Goal: Task Accomplishment & Management: Use online tool/utility

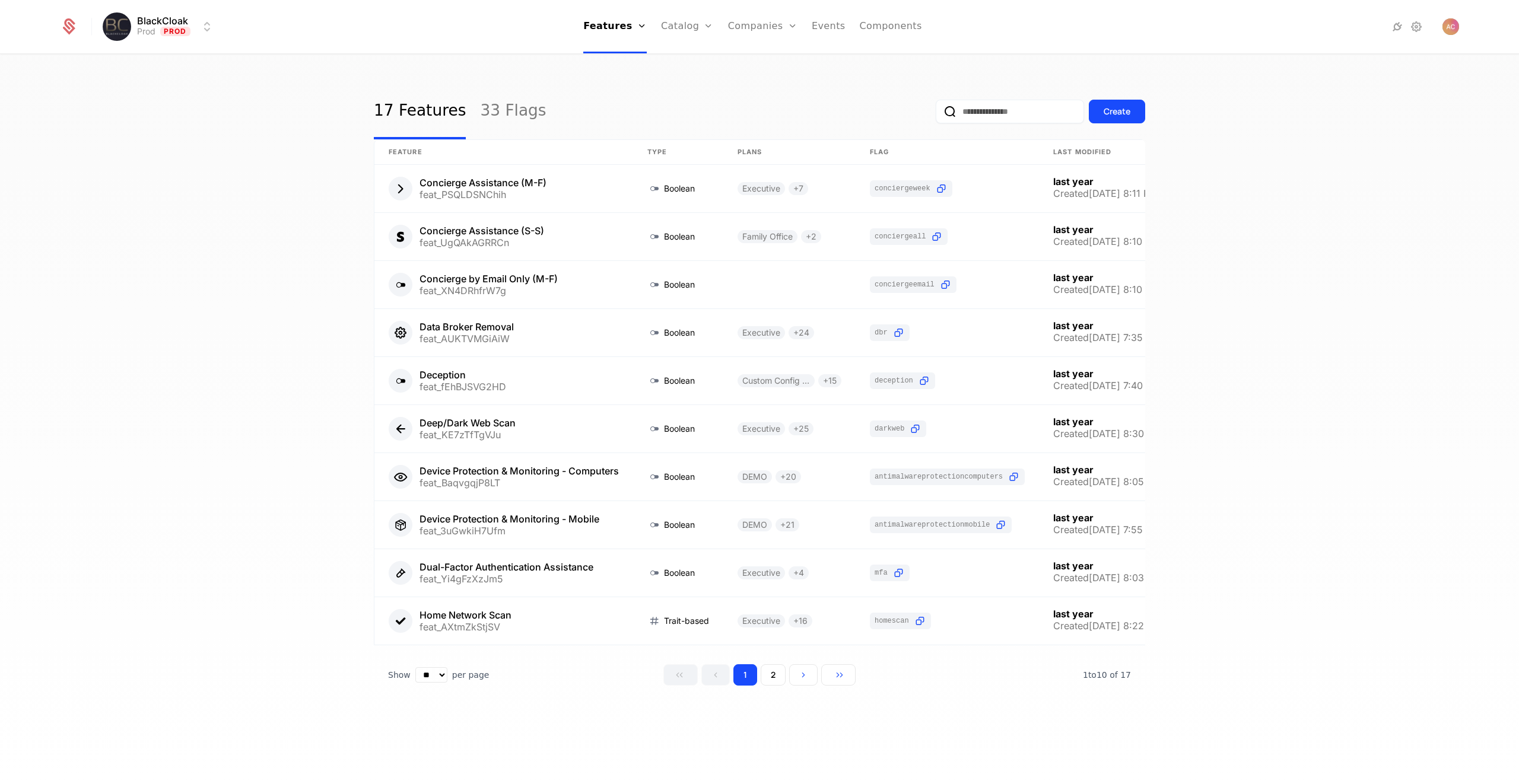
click at [208, 33] on html "BlackCloak Prod Prod Features Features Flags Catalog Plans Add Ons Configuratio…" at bounding box center [760, 392] width 1519 height 784
click at [150, 86] on div "Staging" at bounding box center [139, 86] width 46 height 12
click at [150, 86] on div "17 Features 33 Flags Create Feature Type Plans Flag Last Modified Concierge Ass…" at bounding box center [760, 423] width 1519 height 736
click at [706, 63] on link "Plans" at bounding box center [717, 58] width 61 height 9
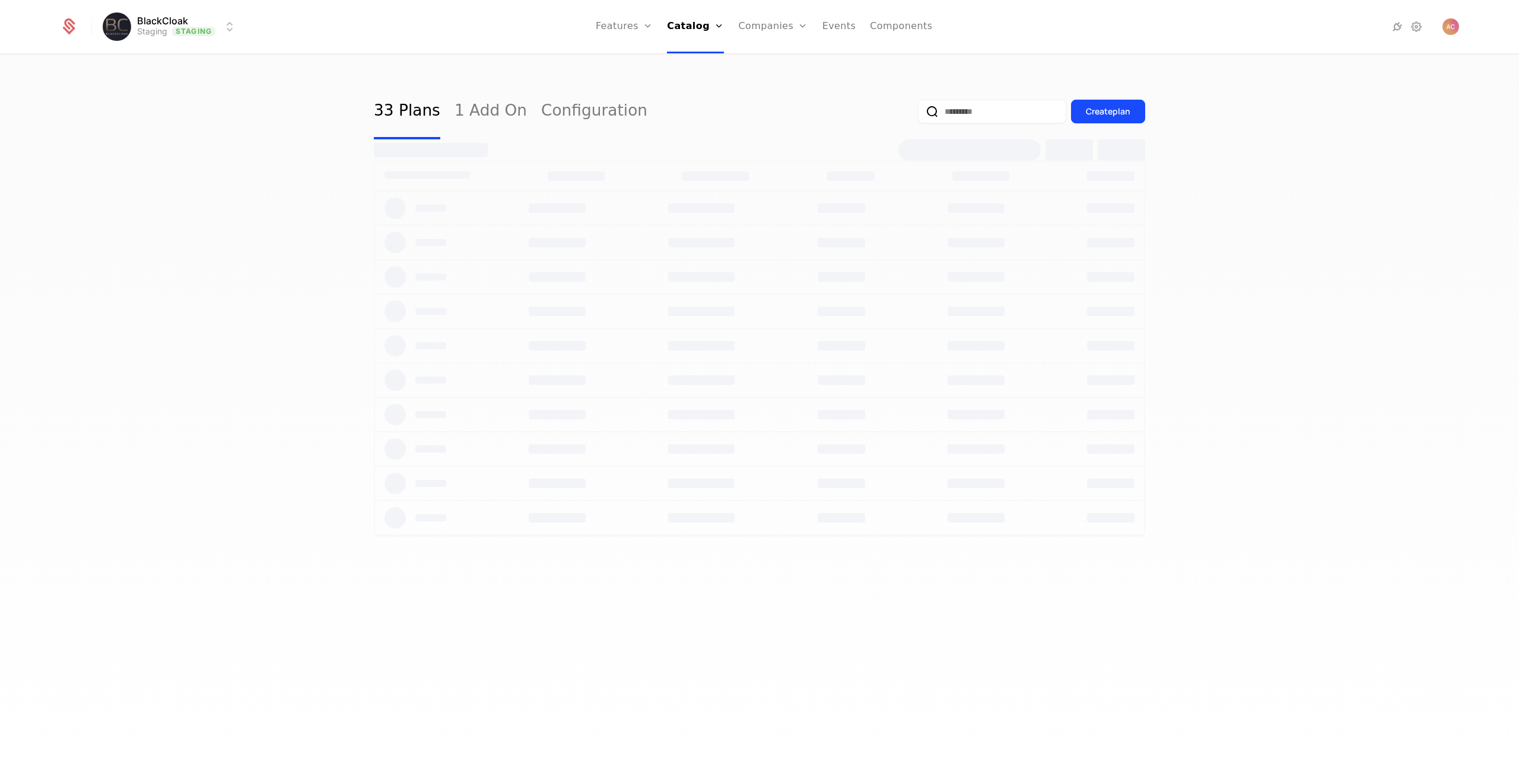
click at [198, 180] on div "33 Plans 1 Add On Configuration Create plan" at bounding box center [760, 423] width 1519 height 736
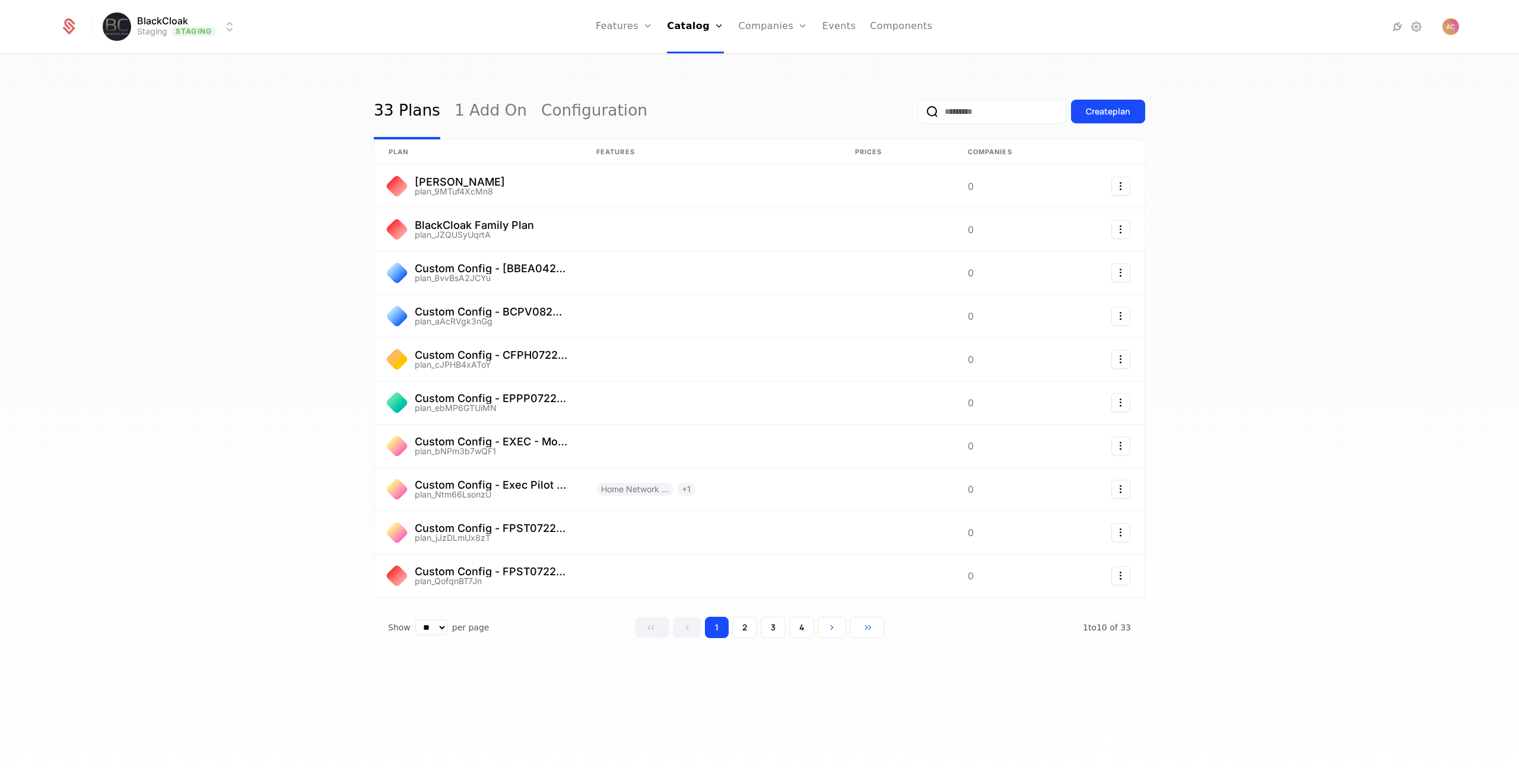
click at [744, 636] on button "2" at bounding box center [744, 627] width 25 height 21
click at [715, 631] on button "1" at bounding box center [717, 627] width 24 height 21
click at [776, 79] on link "Users" at bounding box center [780, 76] width 54 height 9
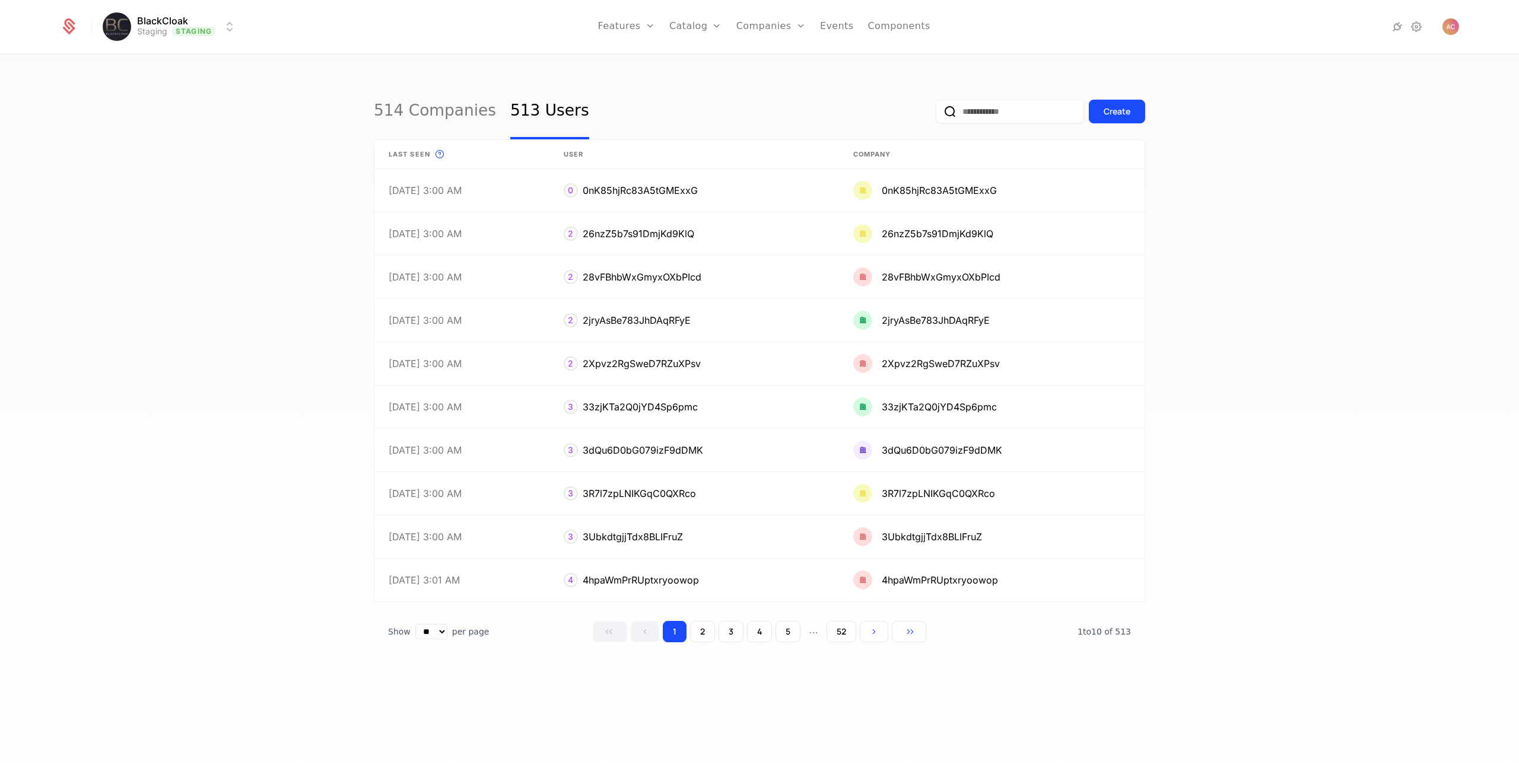
click at [776, 79] on link "Users" at bounding box center [777, 76] width 54 height 9
click at [997, 105] on input "email" at bounding box center [1009, 111] width 149 height 24
type input "*"
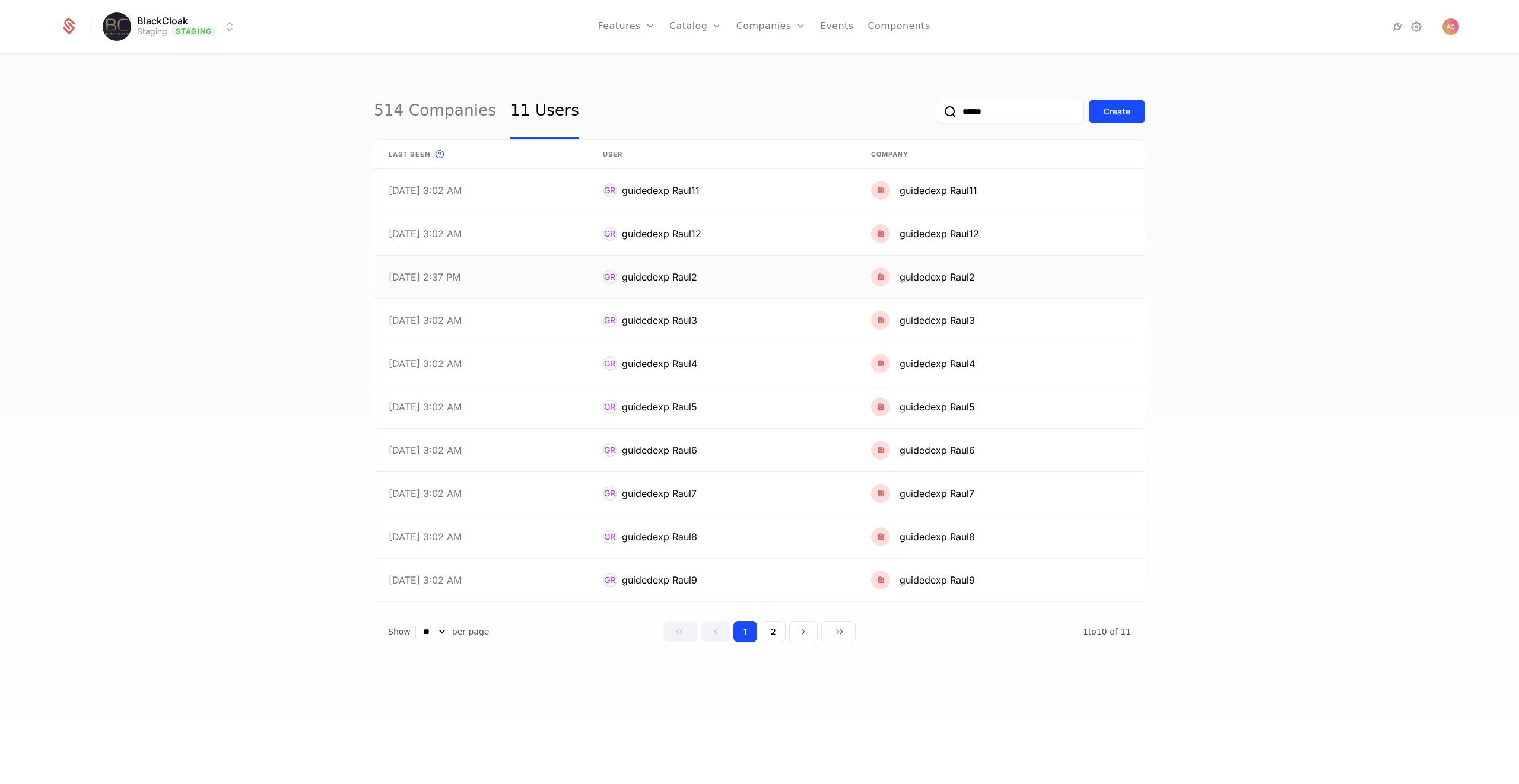
type input "******"
click at [573, 274] on link at bounding box center [482, 277] width 214 height 42
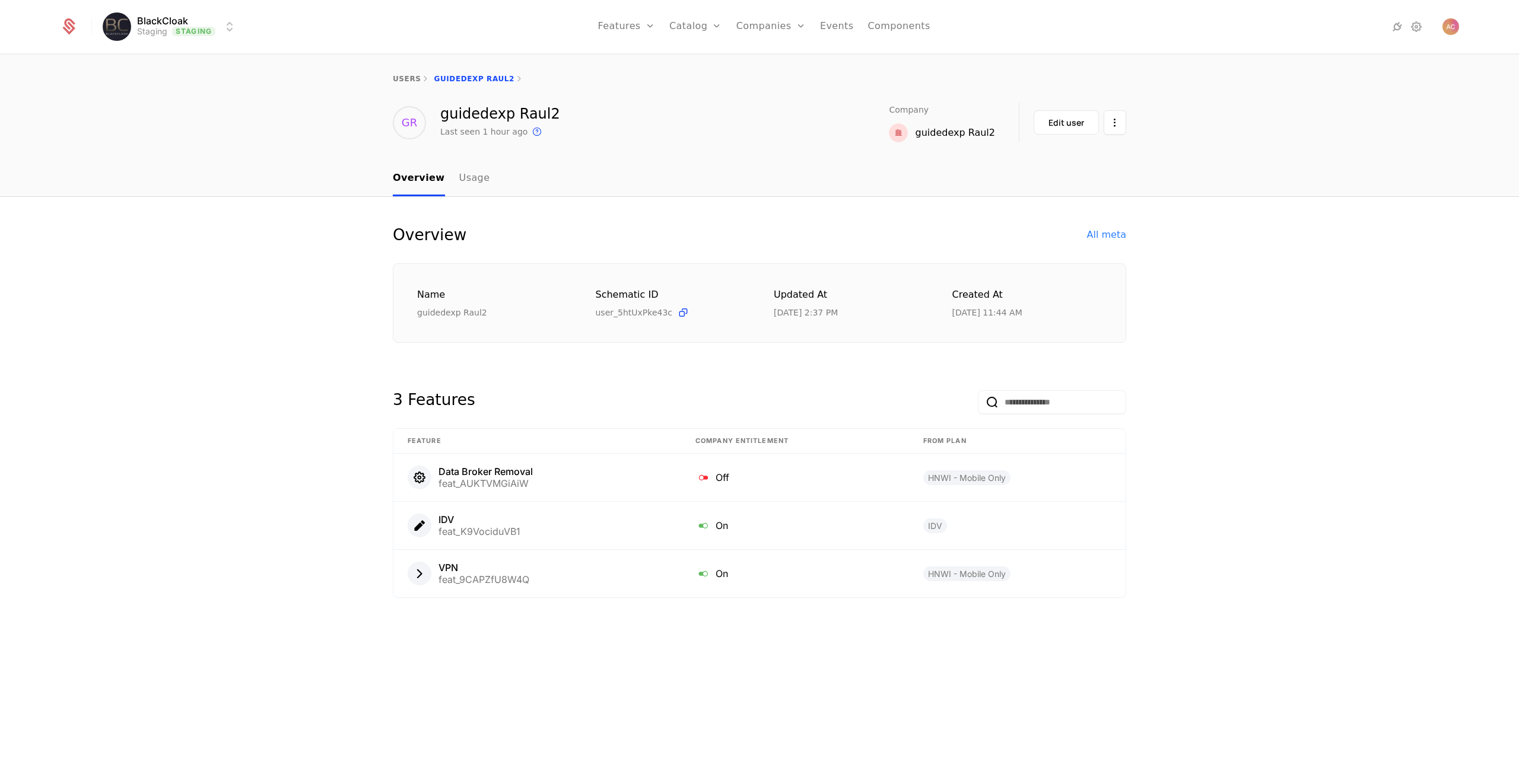
click at [1097, 234] on div "All meta" at bounding box center [1106, 234] width 39 height 14
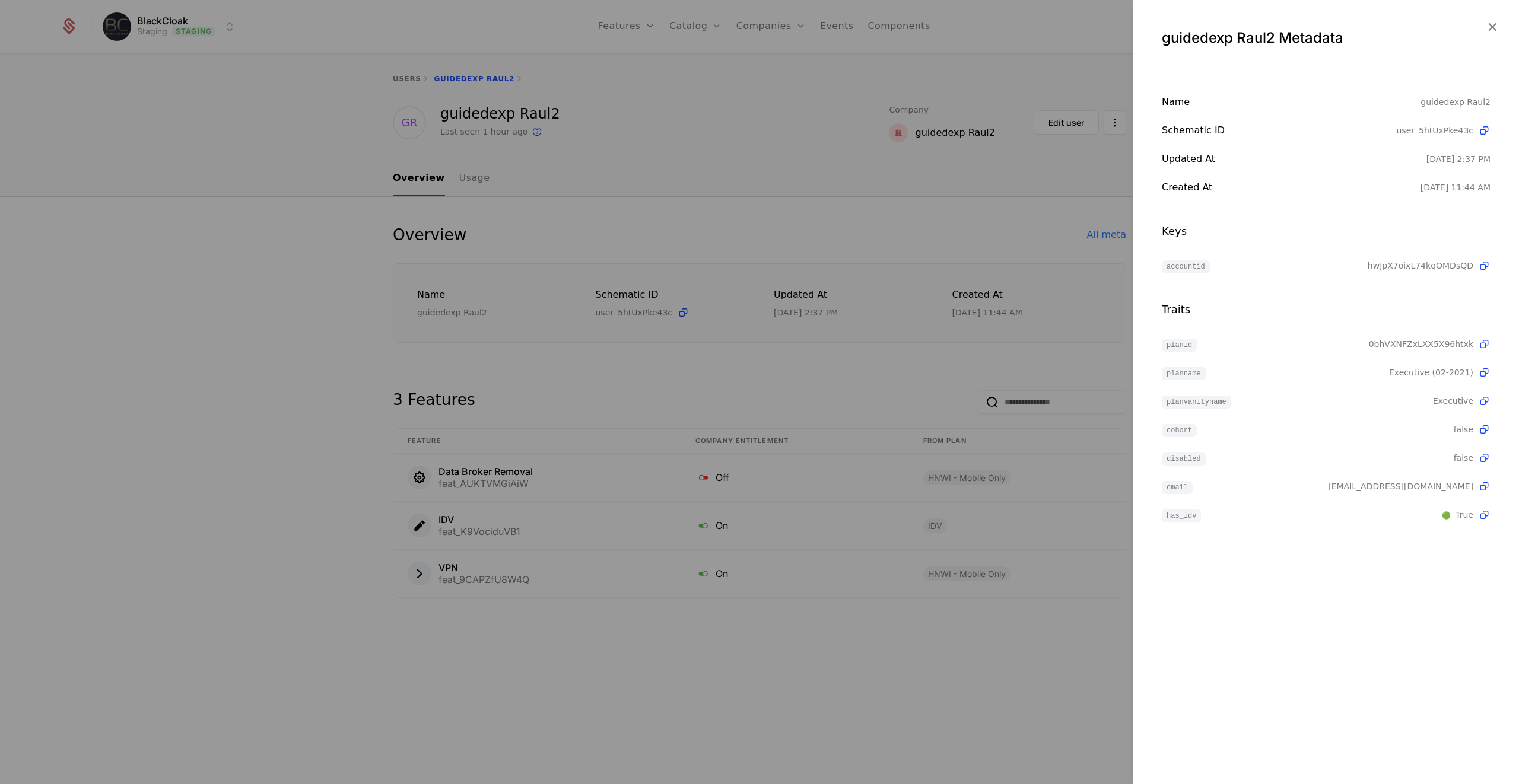
click at [1494, 24] on icon "button" at bounding box center [1492, 26] width 15 height 15
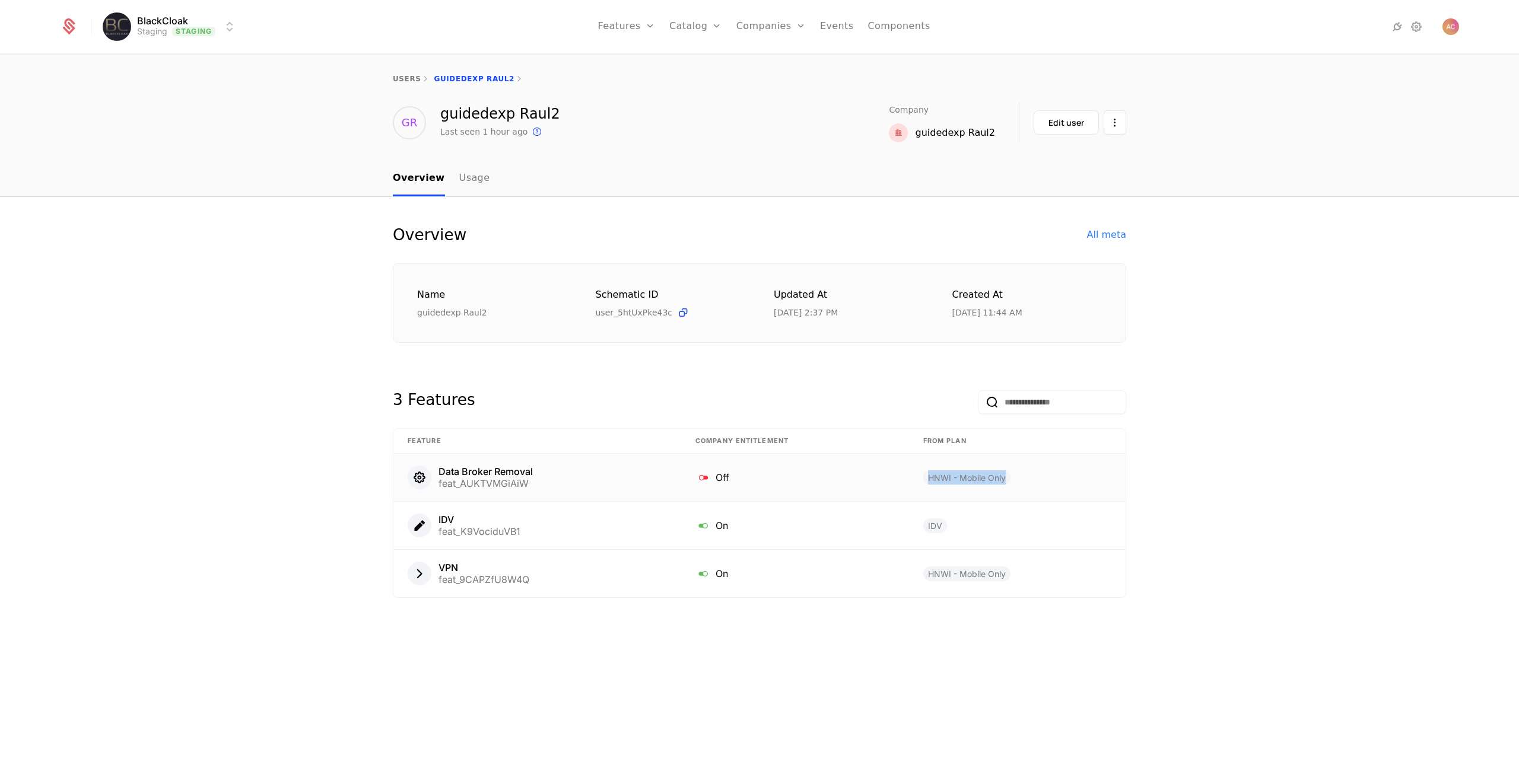
drag, startPoint x: 929, startPoint y: 480, endPoint x: 1008, endPoint y: 477, distance: 79.1
click at [1008, 477] on span "HNWI - Mobile Only" at bounding box center [967, 477] width 88 height 14
click at [1256, 479] on div "Overview All meta Name guidedexp Raul2 Schematic ID user_5htUxPke43c Updated at…" at bounding box center [760, 491] width 1519 height 588
click at [1109, 234] on div "All meta" at bounding box center [1106, 234] width 39 height 14
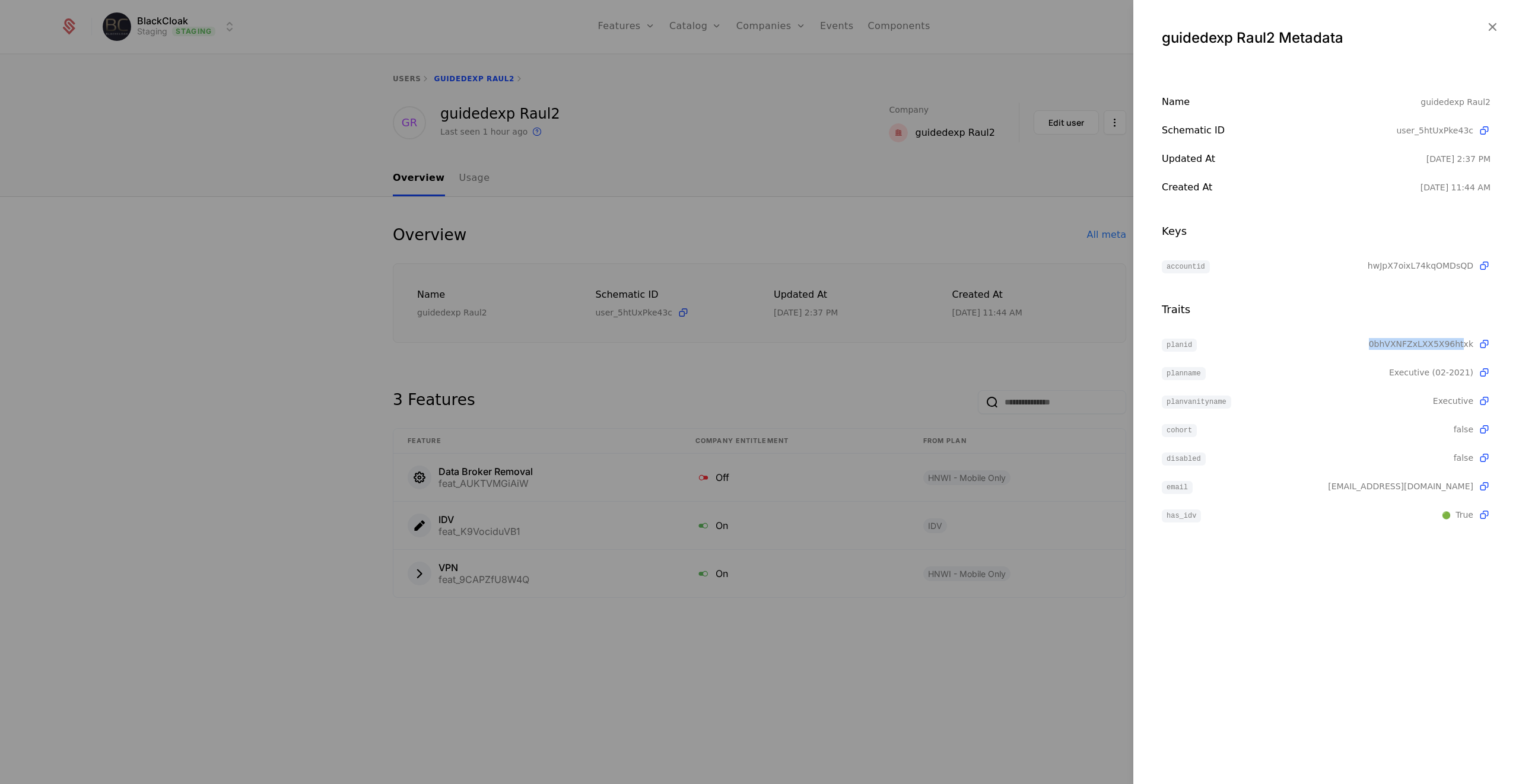
drag, startPoint x: 1375, startPoint y: 341, endPoint x: 1463, endPoint y: 343, distance: 88.0
click at [1463, 343] on span "0bhVXNFZxLXX5X96htxk" at bounding box center [1420, 344] width 104 height 12
click at [837, 223] on div at bounding box center [760, 392] width 1519 height 784
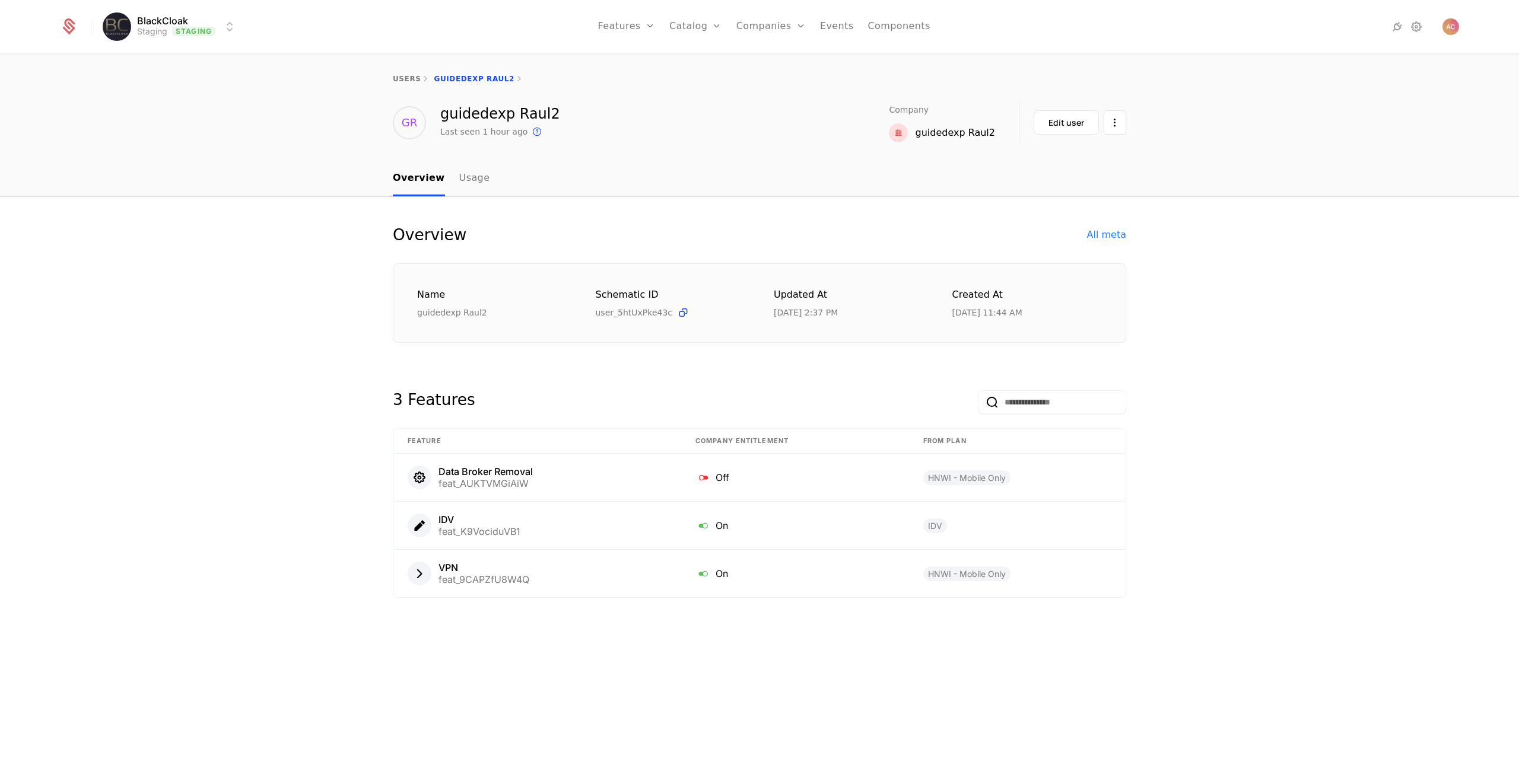
click at [1055, 128] on div "Edit user" at bounding box center [1066, 123] width 36 height 12
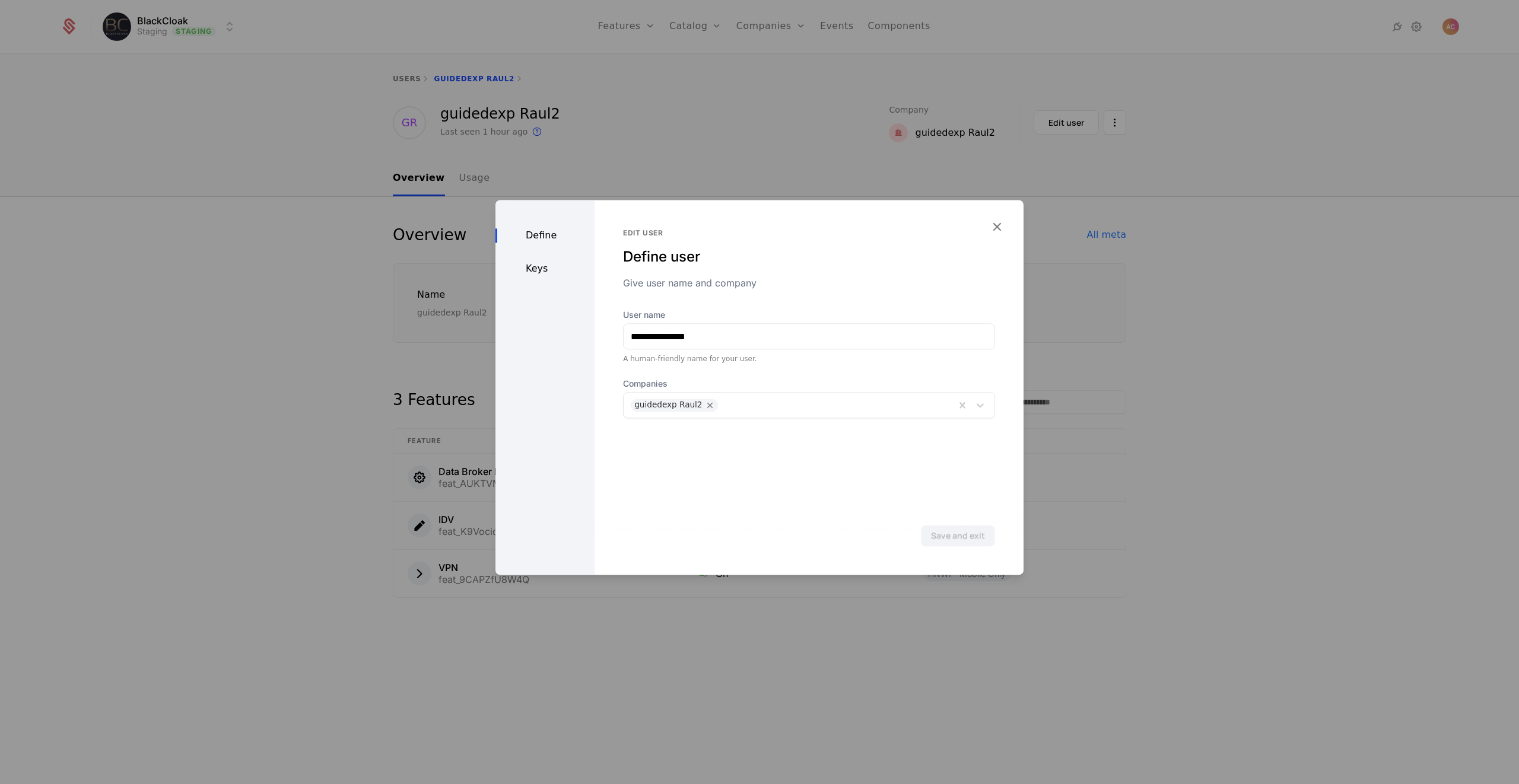
click at [997, 225] on icon "button" at bounding box center [997, 227] width 15 height 15
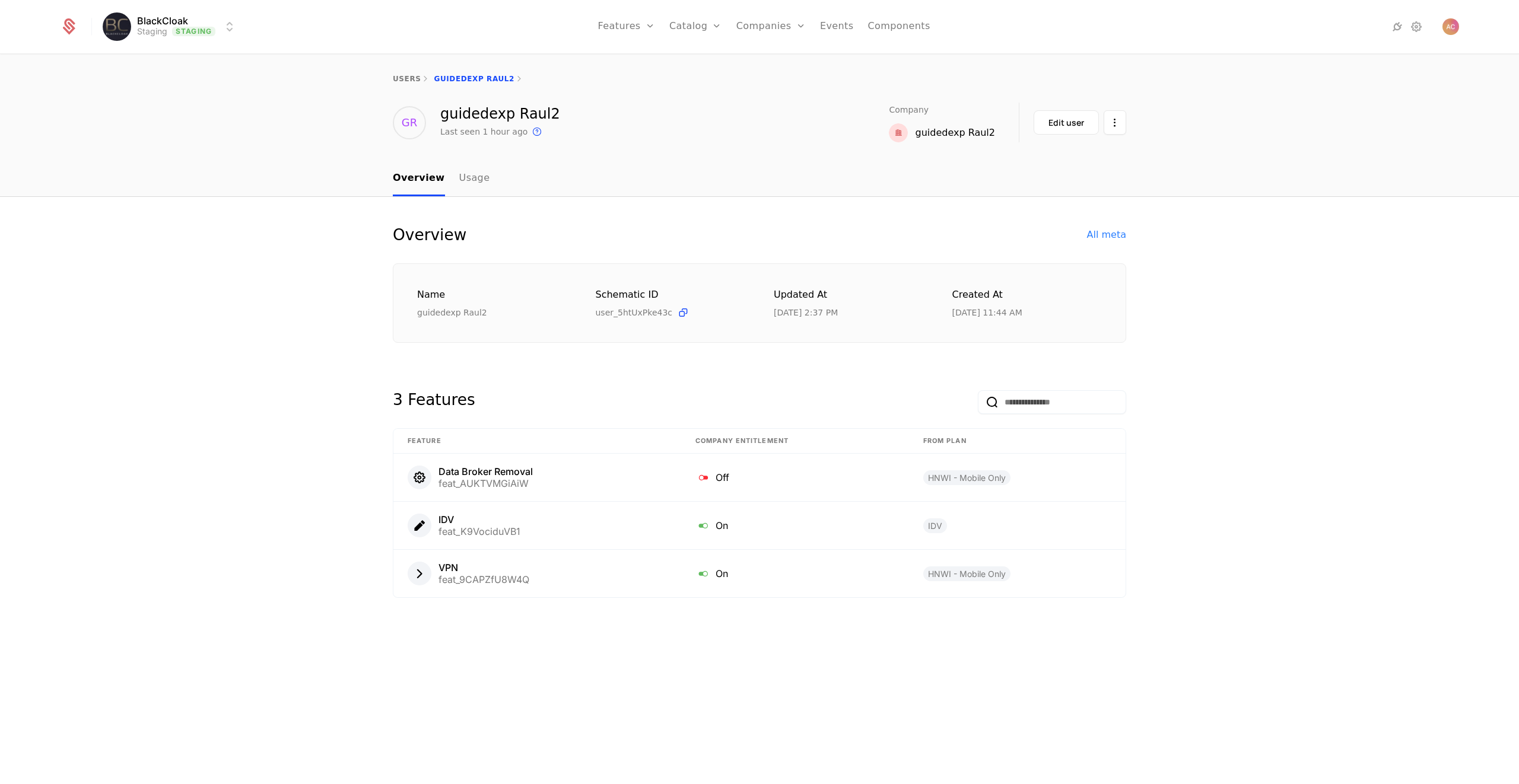
click at [1110, 130] on html "BlackCloak Staging Staging Features Features Flags Catalog Plans Add Ons Config…" at bounding box center [760, 392] width 1519 height 784
click at [1245, 141] on html "BlackCloak Staging Staging Features Features Flags Catalog Plans Add Ons Config…" at bounding box center [760, 392] width 1519 height 784
click at [1424, 82] on div "users guidedexp Raul2" at bounding box center [760, 79] width 1519 height 48
click at [1104, 239] on div "All meta" at bounding box center [1106, 234] width 39 height 14
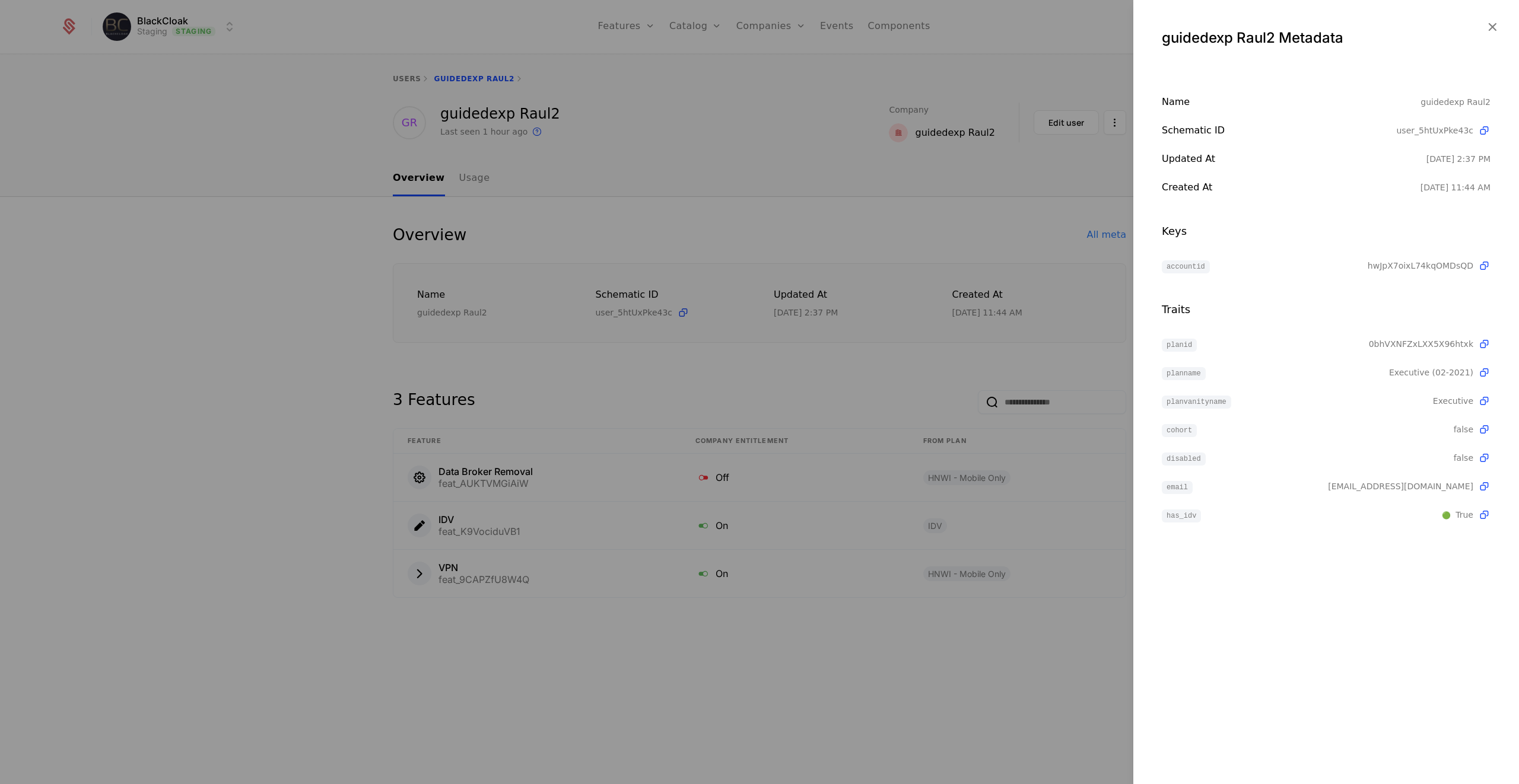
click at [252, 447] on div at bounding box center [760, 392] width 1519 height 784
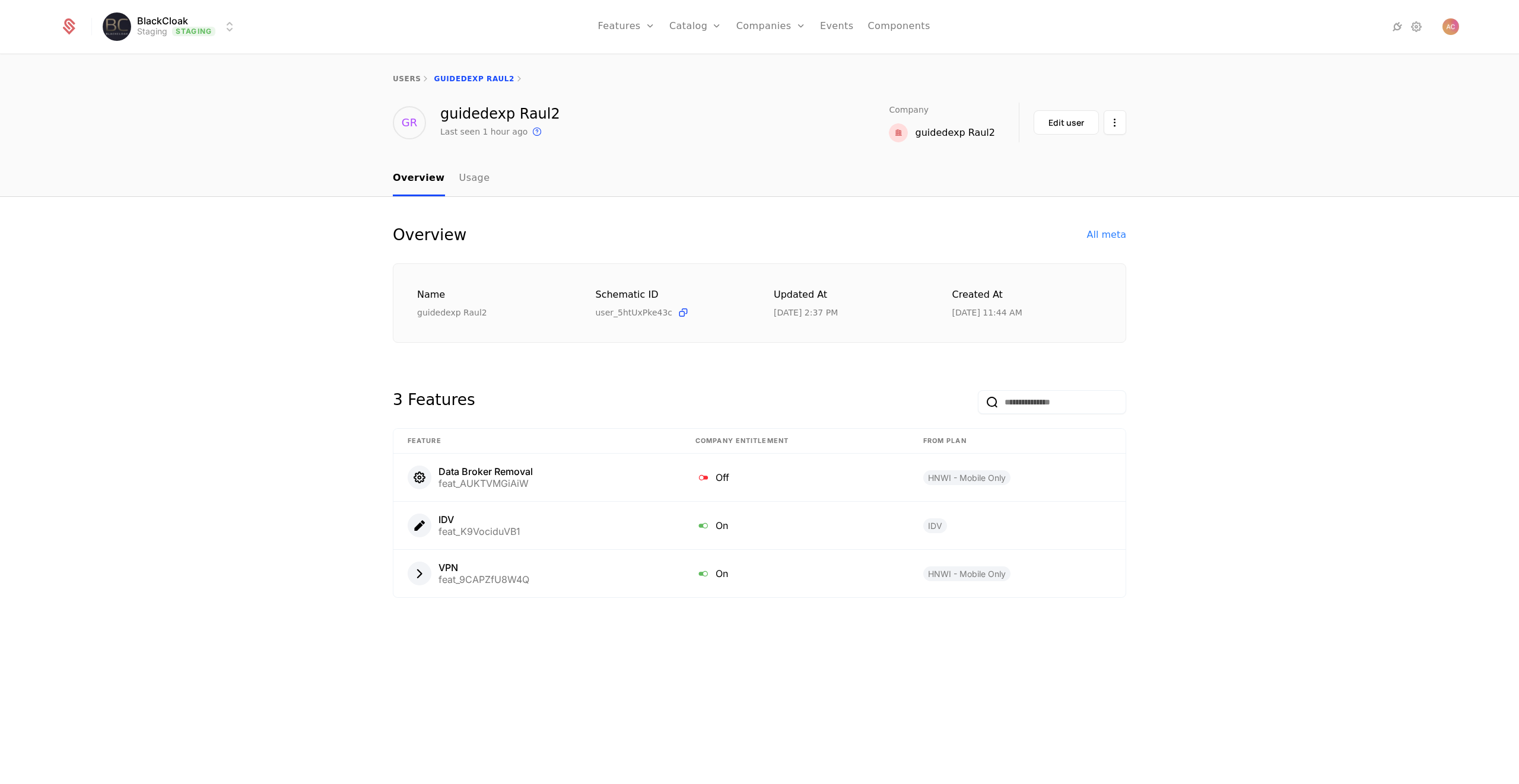
click at [322, 77] on div "users guidedexp Raul2" at bounding box center [760, 79] width 1519 height 48
click at [229, 223] on div "Overview All meta Name guidedexp Raul2 Schematic ID user_5htUxPke43c Updated at…" at bounding box center [760, 491] width 1519 height 588
click at [1319, 114] on div "GR guidedexp Raul2 Last seen 1 hour ago This is the date a track or identify ev…" at bounding box center [760, 122] width 1519 height 40
click at [688, 61] on link "Plans" at bounding box center [714, 58] width 61 height 9
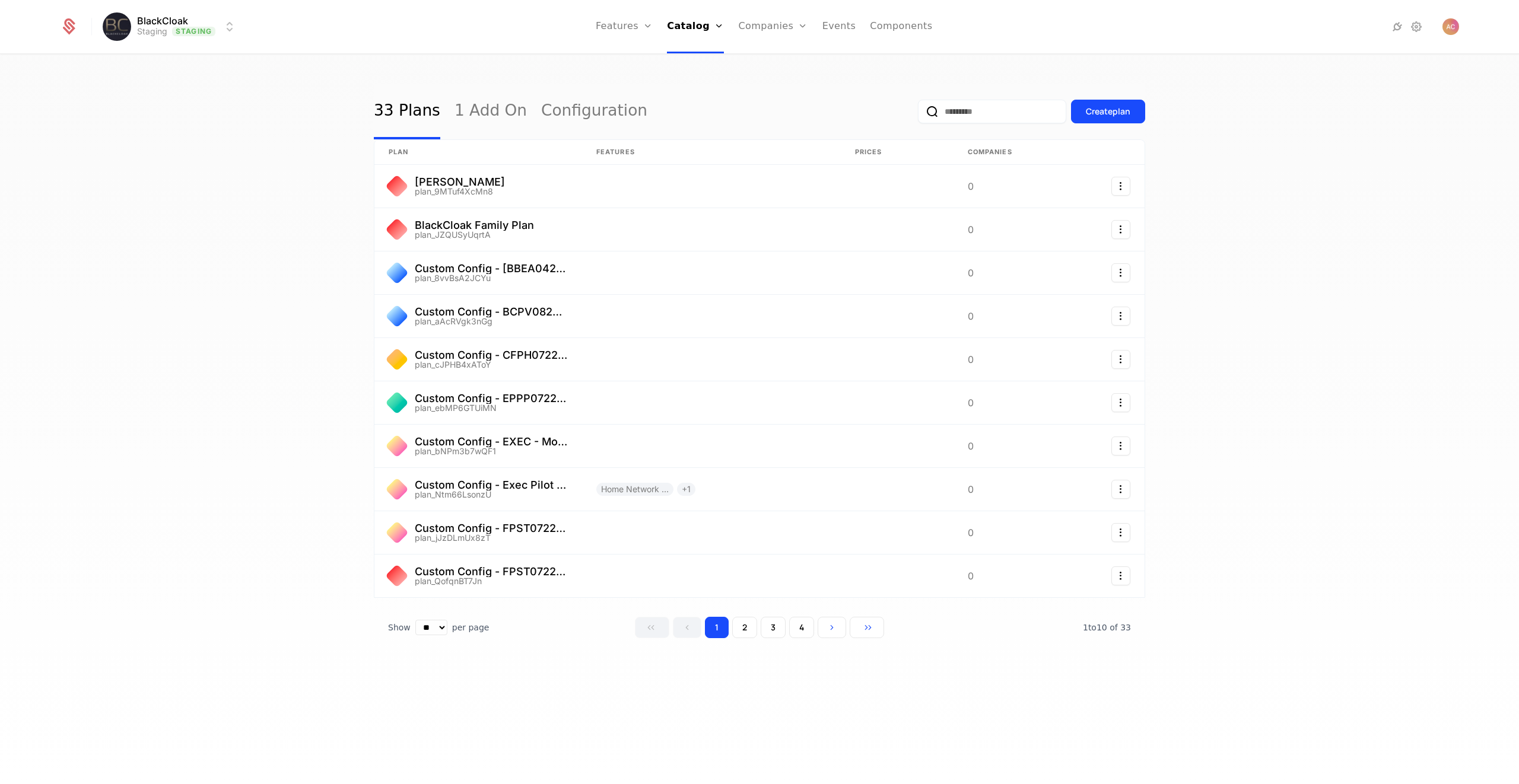
click at [998, 116] on input "email" at bounding box center [991, 111] width 149 height 24
type input "*"
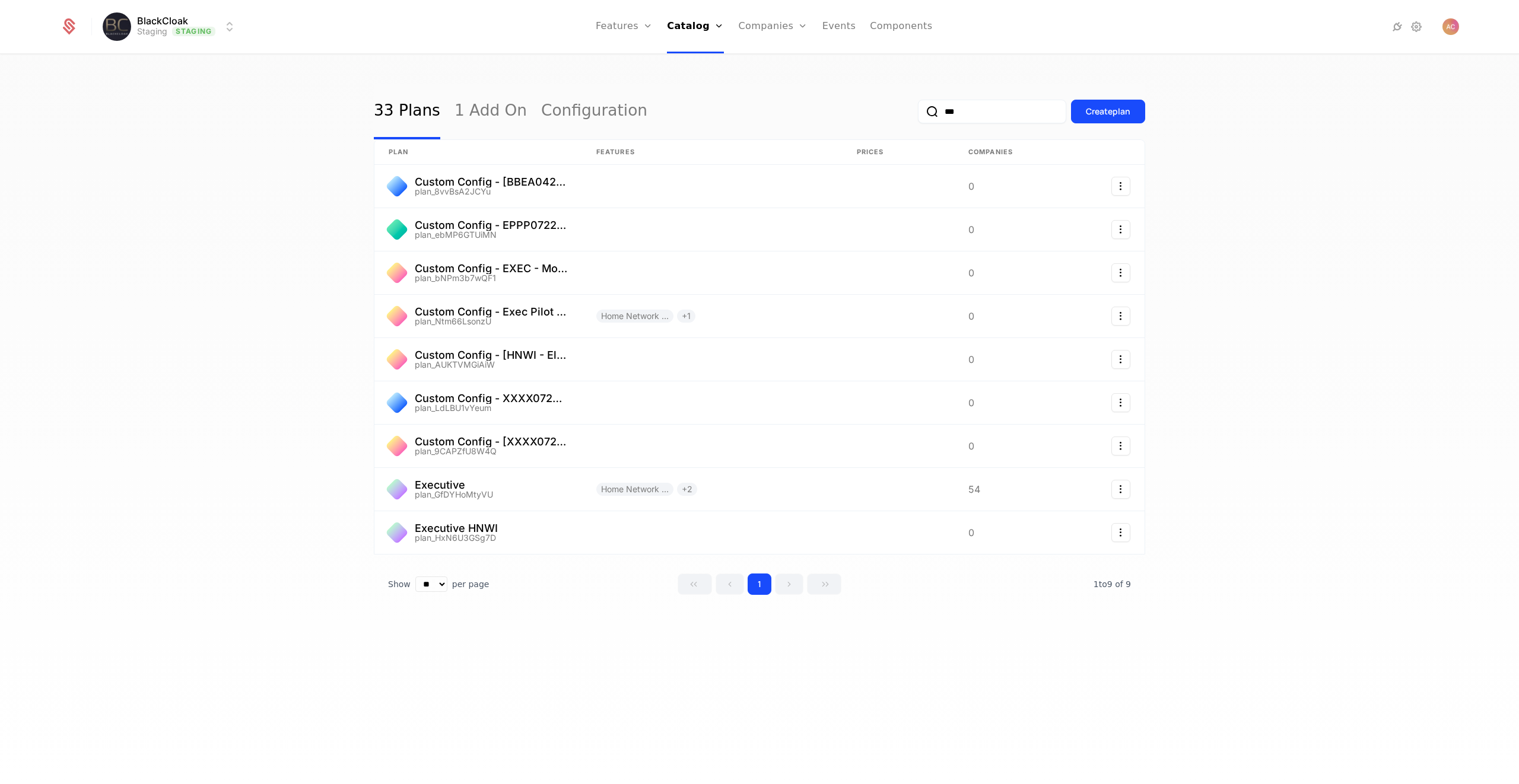
click at [1027, 107] on input "***" at bounding box center [991, 111] width 149 height 24
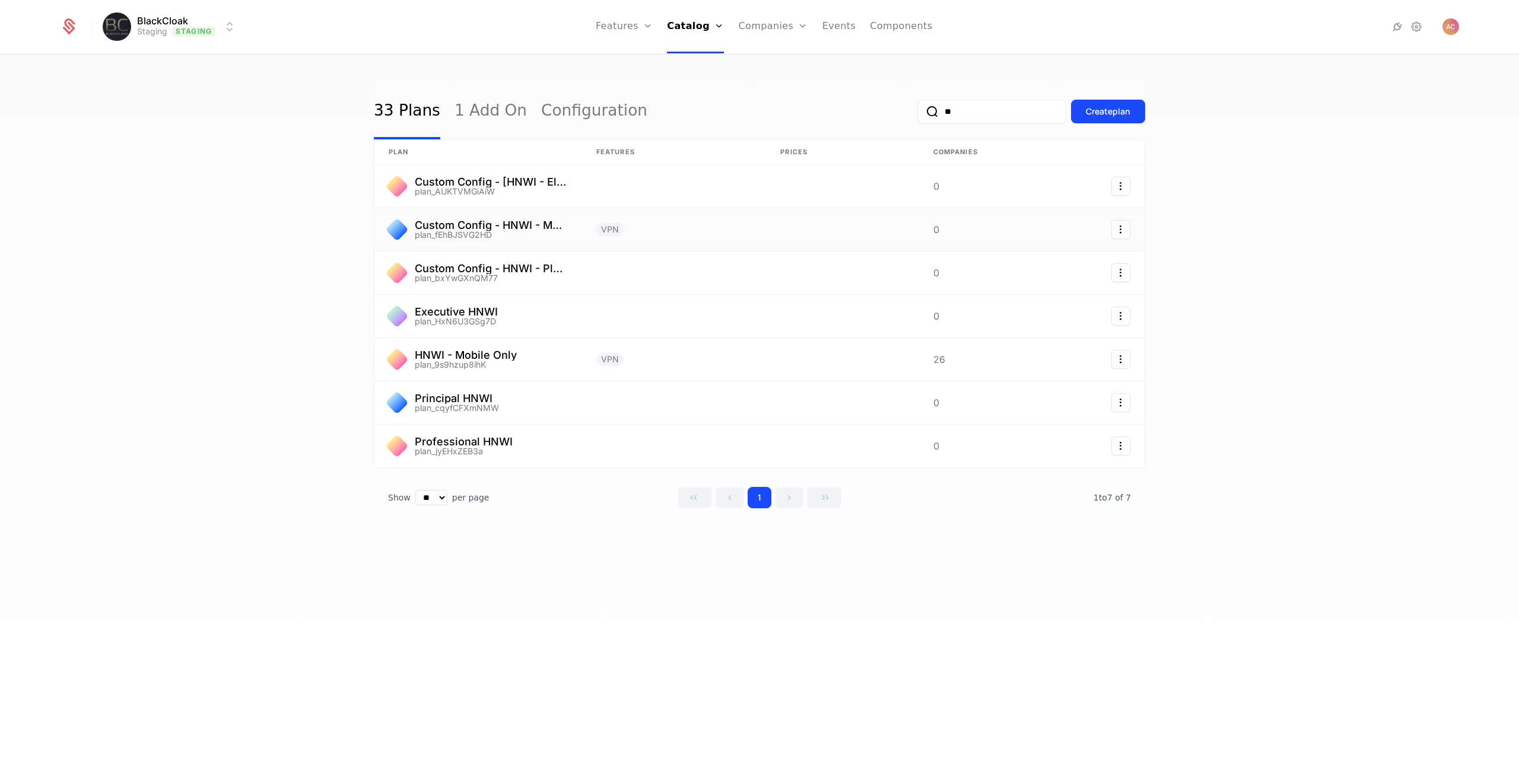
type input "**"
click at [505, 222] on link at bounding box center [478, 229] width 207 height 42
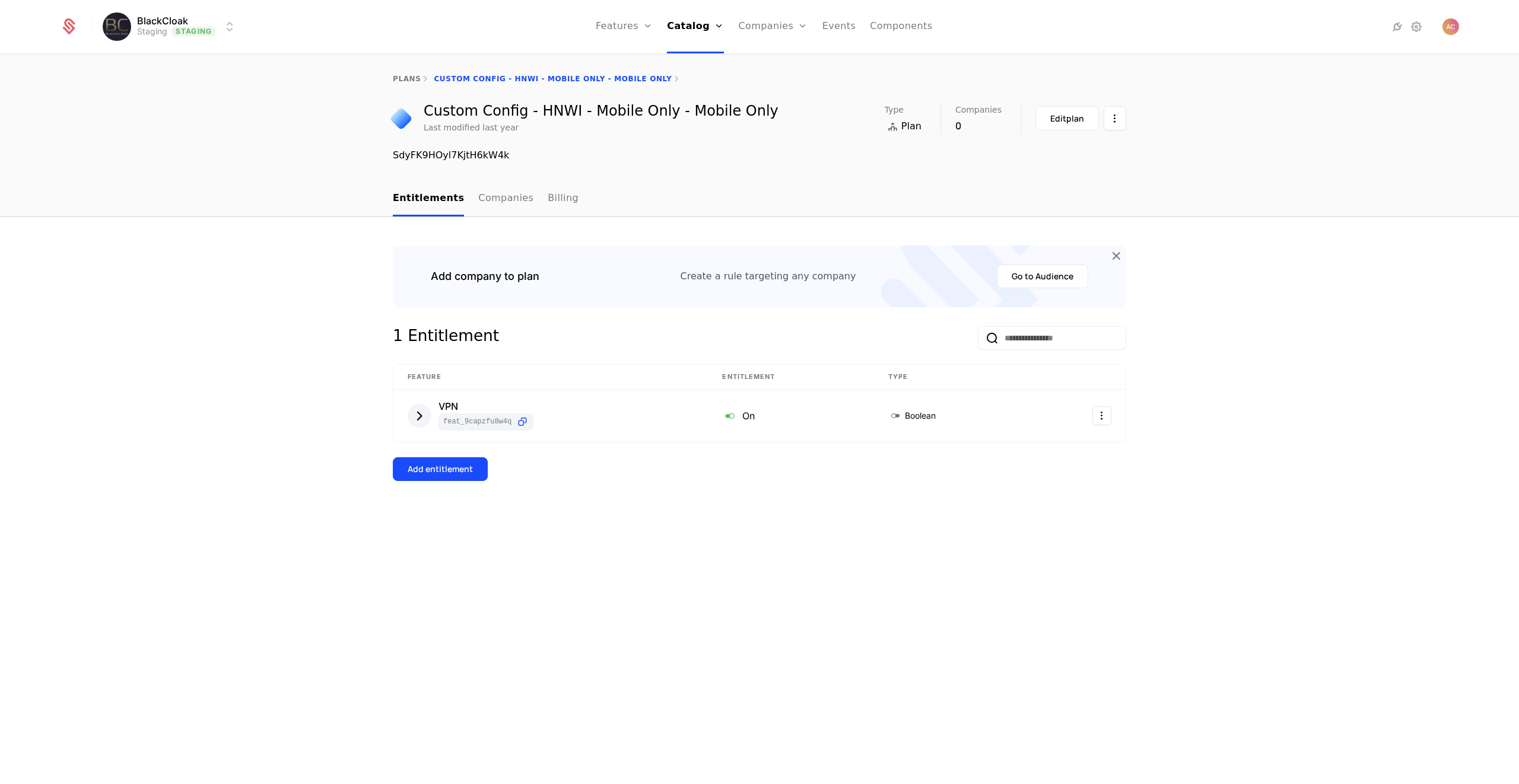
click at [504, 202] on link "Companies" at bounding box center [505, 199] width 55 height 35
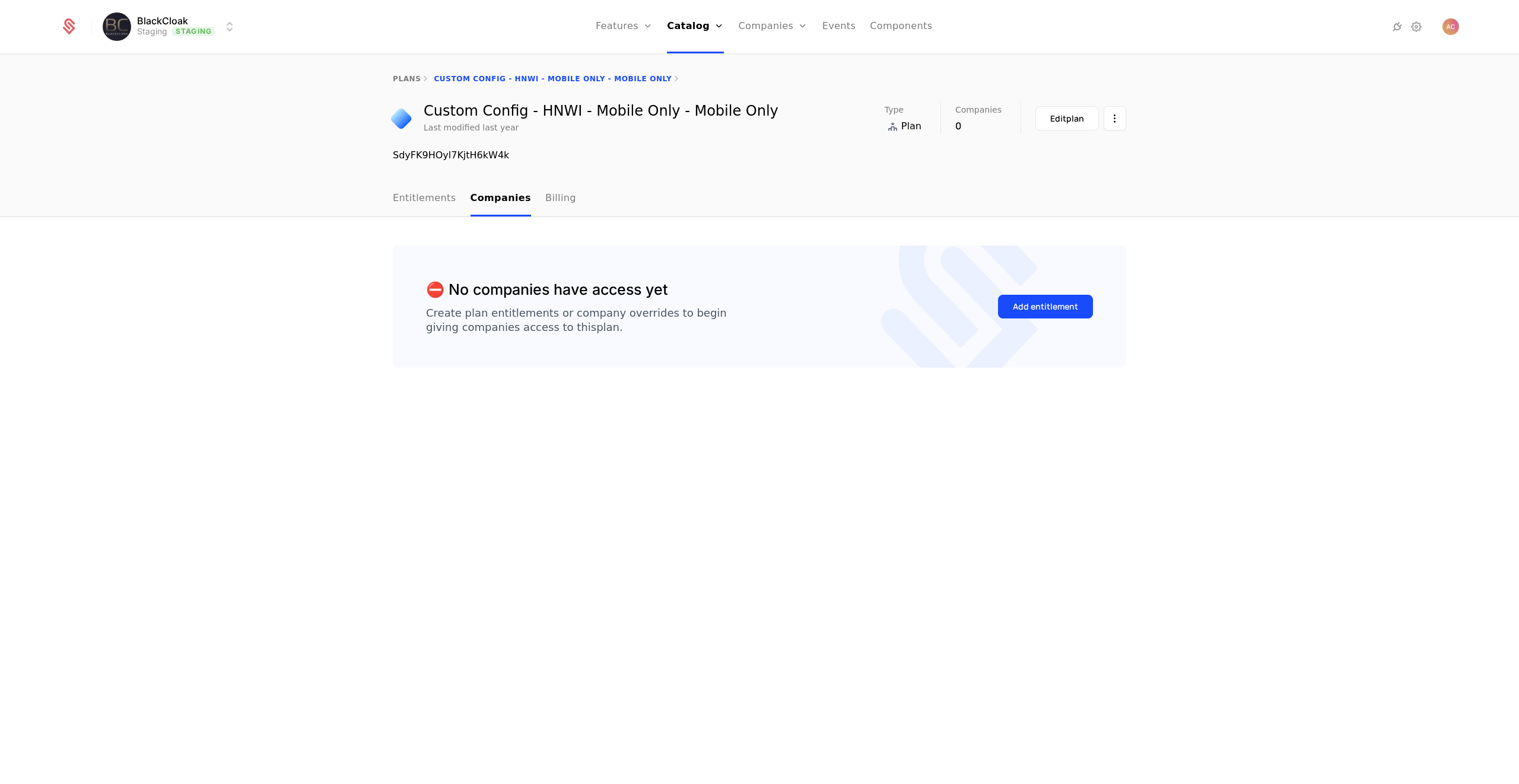
click at [398, 79] on link "plans" at bounding box center [406, 79] width 28 height 8
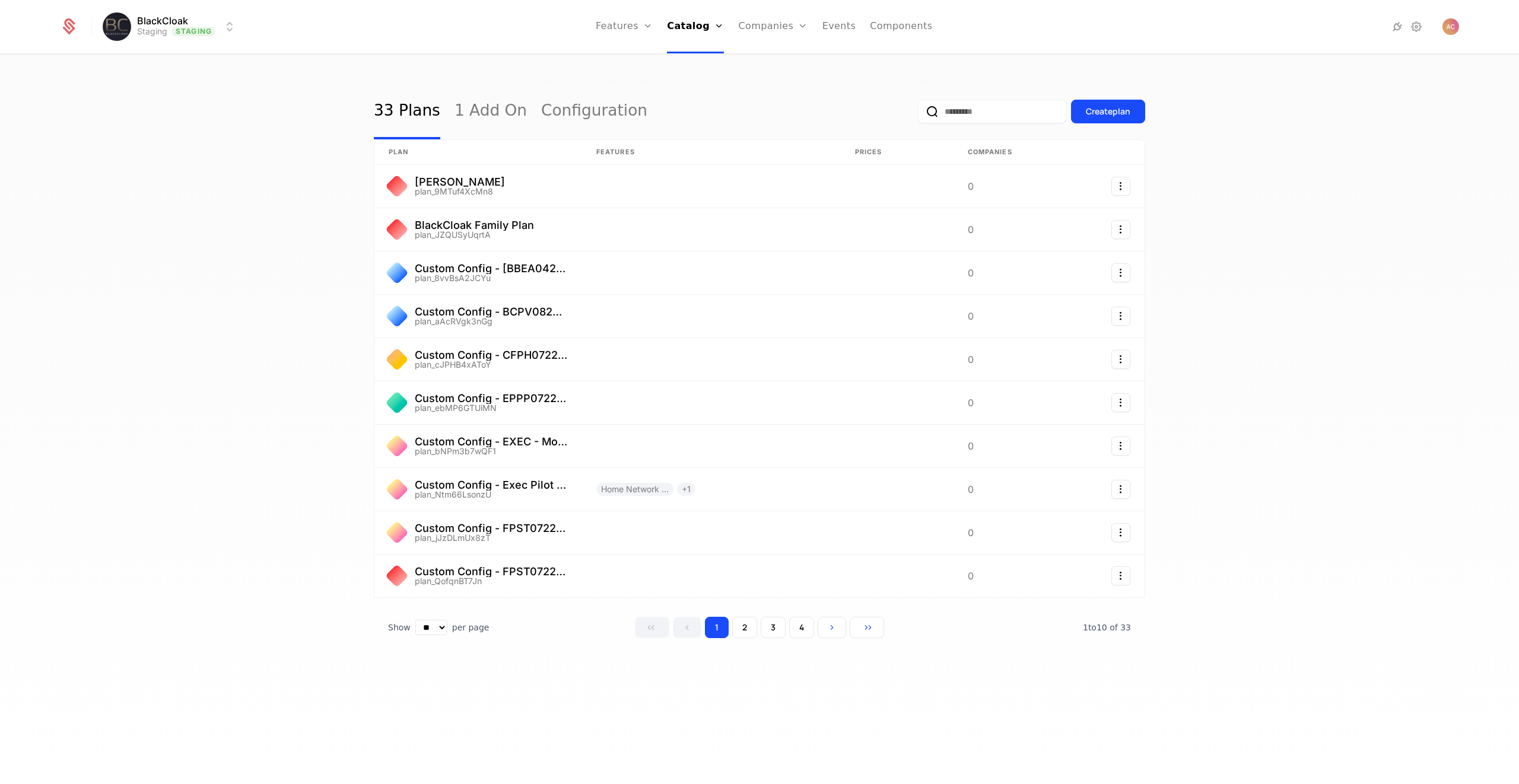
click at [953, 116] on input "email" at bounding box center [991, 111] width 149 height 24
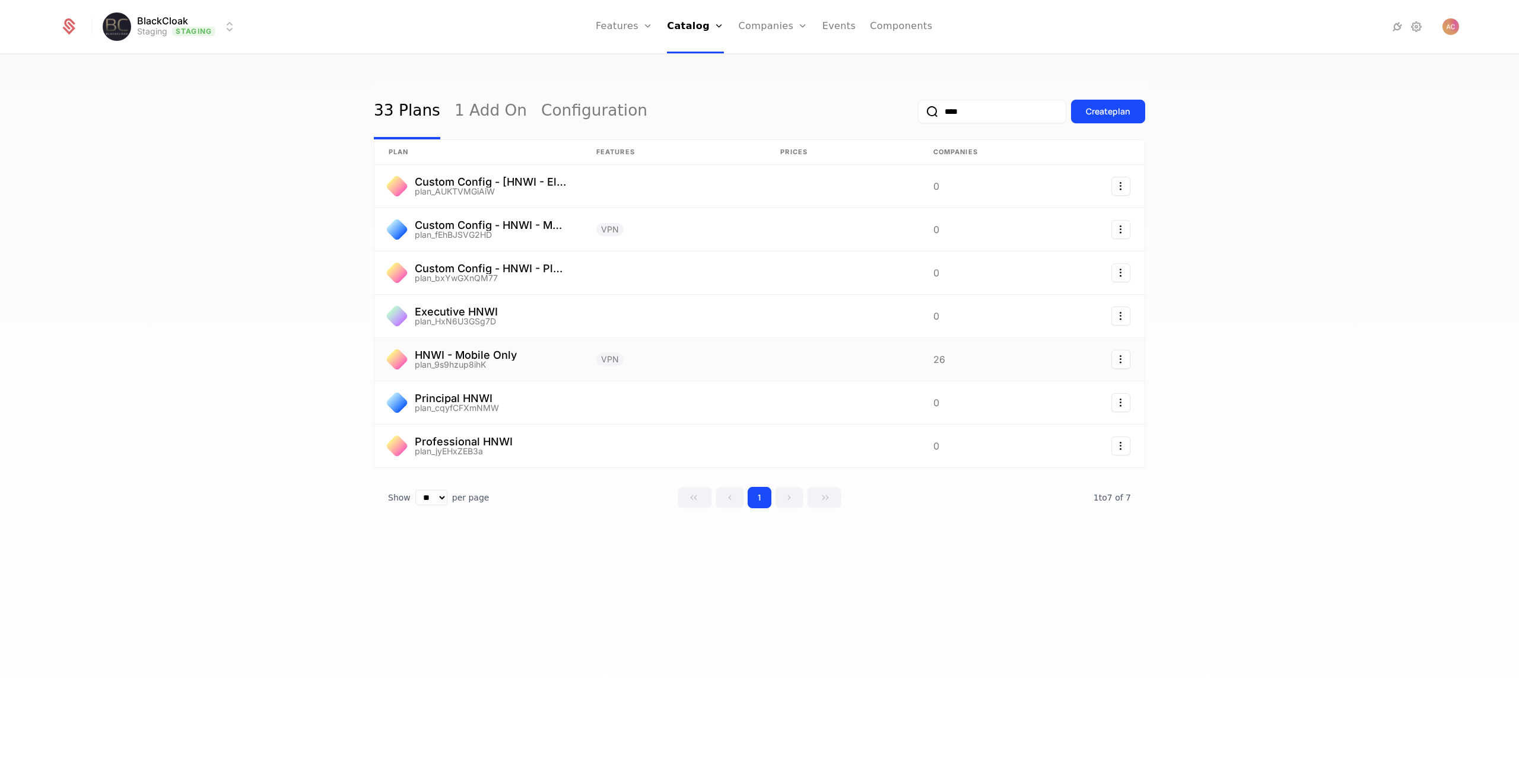
type input "****"
click at [471, 352] on link at bounding box center [478, 359] width 207 height 42
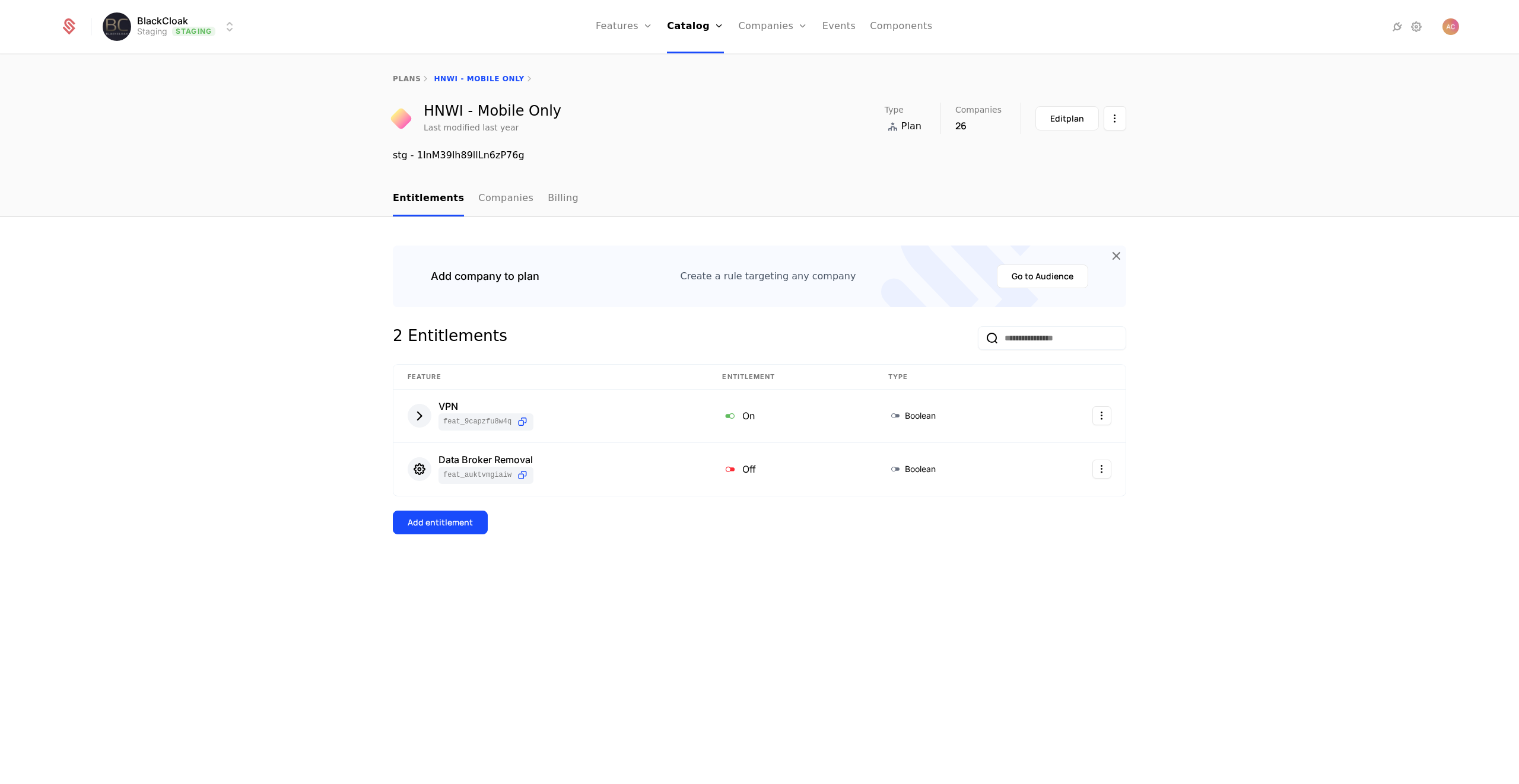
click at [494, 204] on link "Companies" at bounding box center [505, 199] width 55 height 35
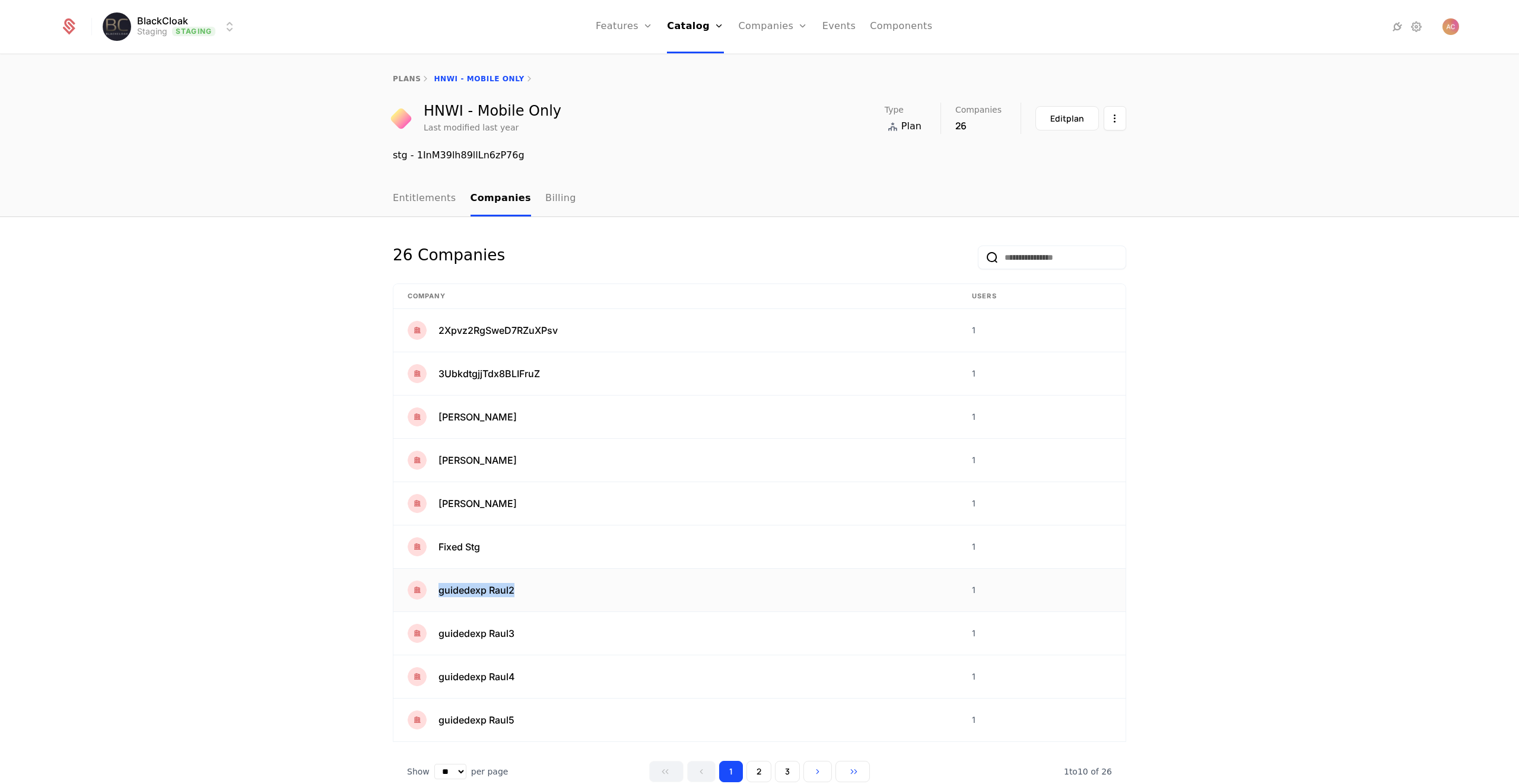
drag, startPoint x: 433, startPoint y: 593, endPoint x: 547, endPoint y: 589, distance: 114.1
click at [547, 589] on div "guidedexp Raul2" at bounding box center [675, 590] width 536 height 19
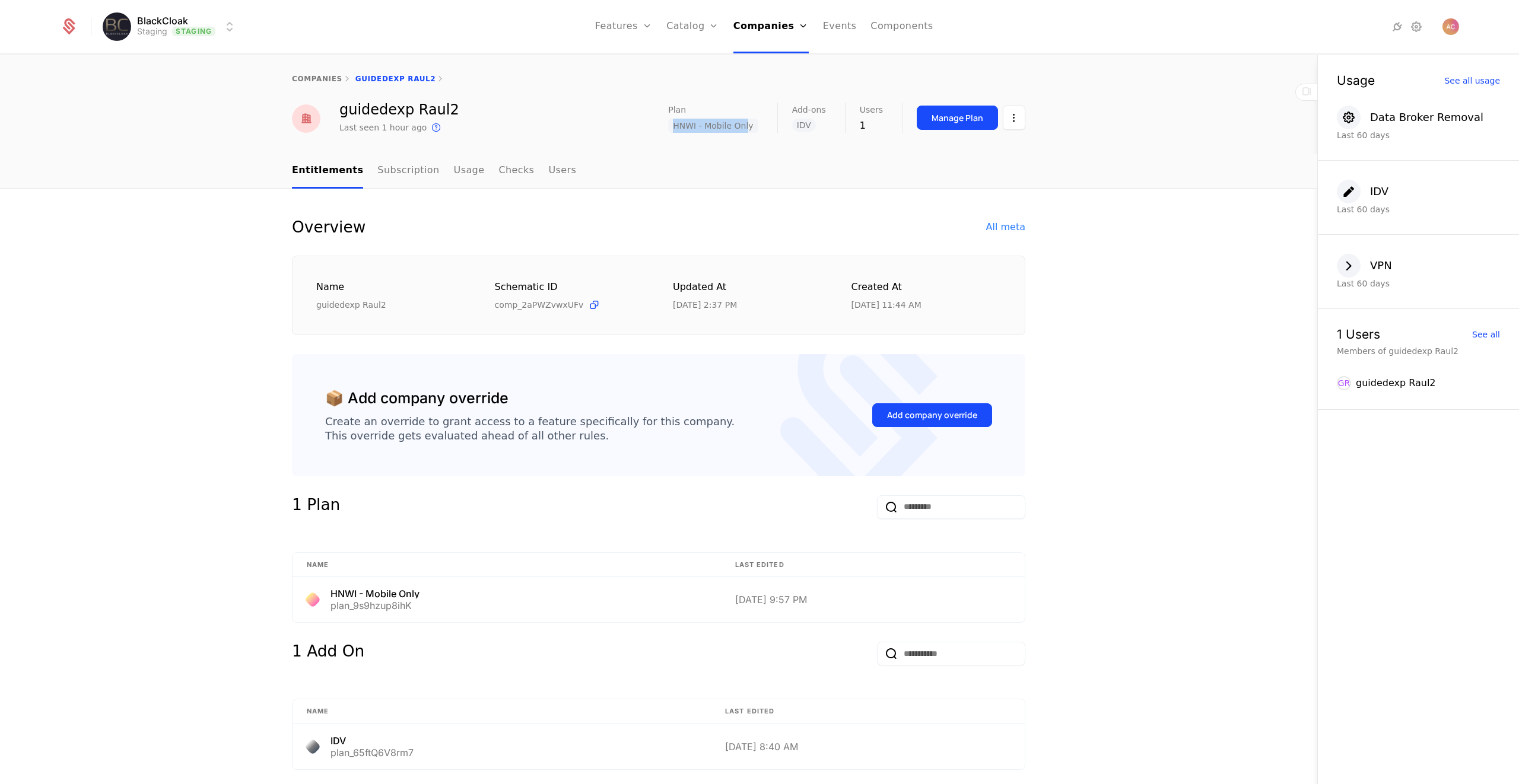
drag, startPoint x: 668, startPoint y: 125, endPoint x: 748, endPoint y: 125, distance: 80.0
click at [748, 125] on div "guidedexp Raul2 Last seen 1 hour ago This is the date a track or identify event…" at bounding box center [658, 119] width 733 height 32
click at [748, 125] on span "HNWI - Mobile Only" at bounding box center [712, 126] width 89 height 14
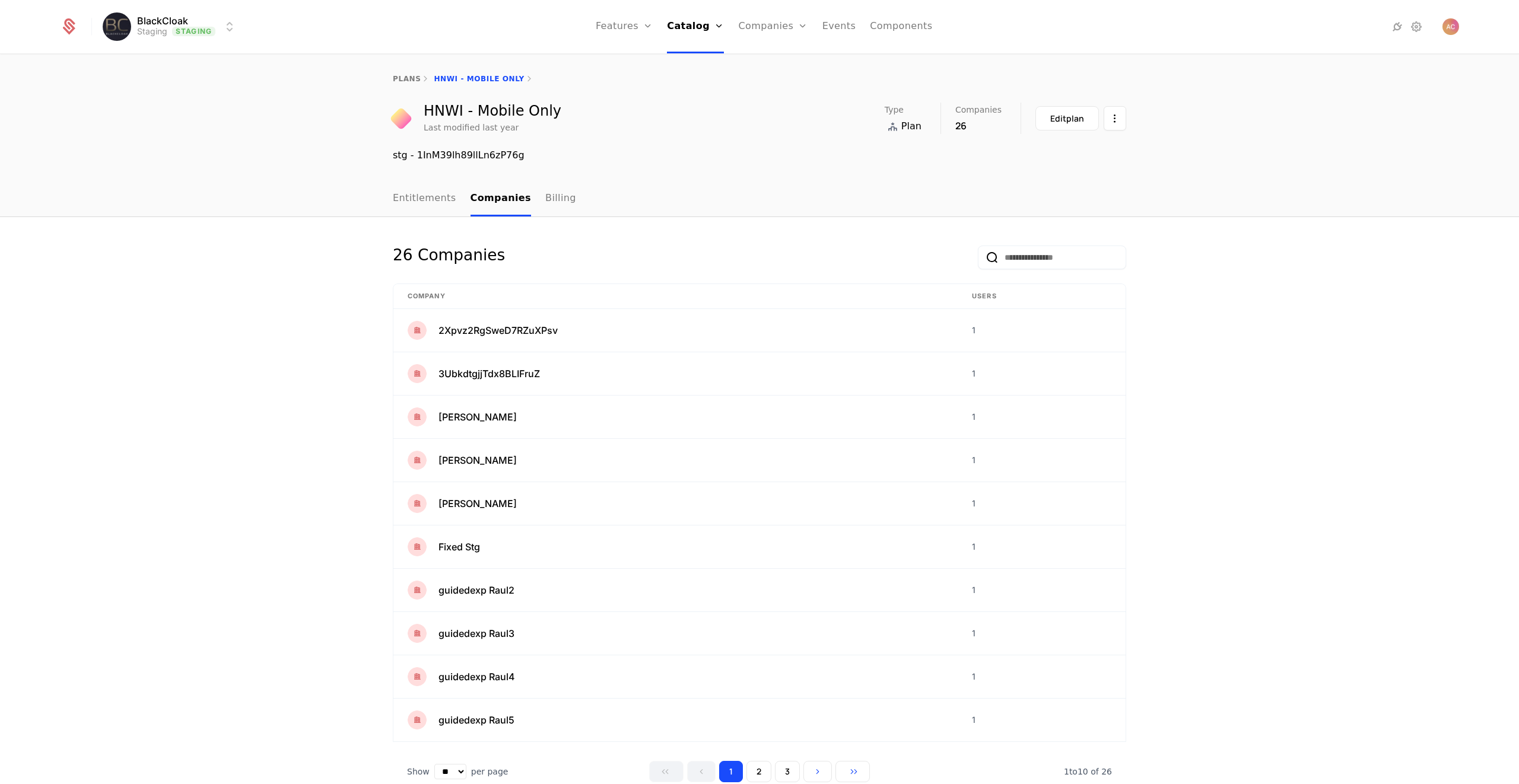
click at [414, 195] on link "Entitlements" at bounding box center [424, 199] width 64 height 35
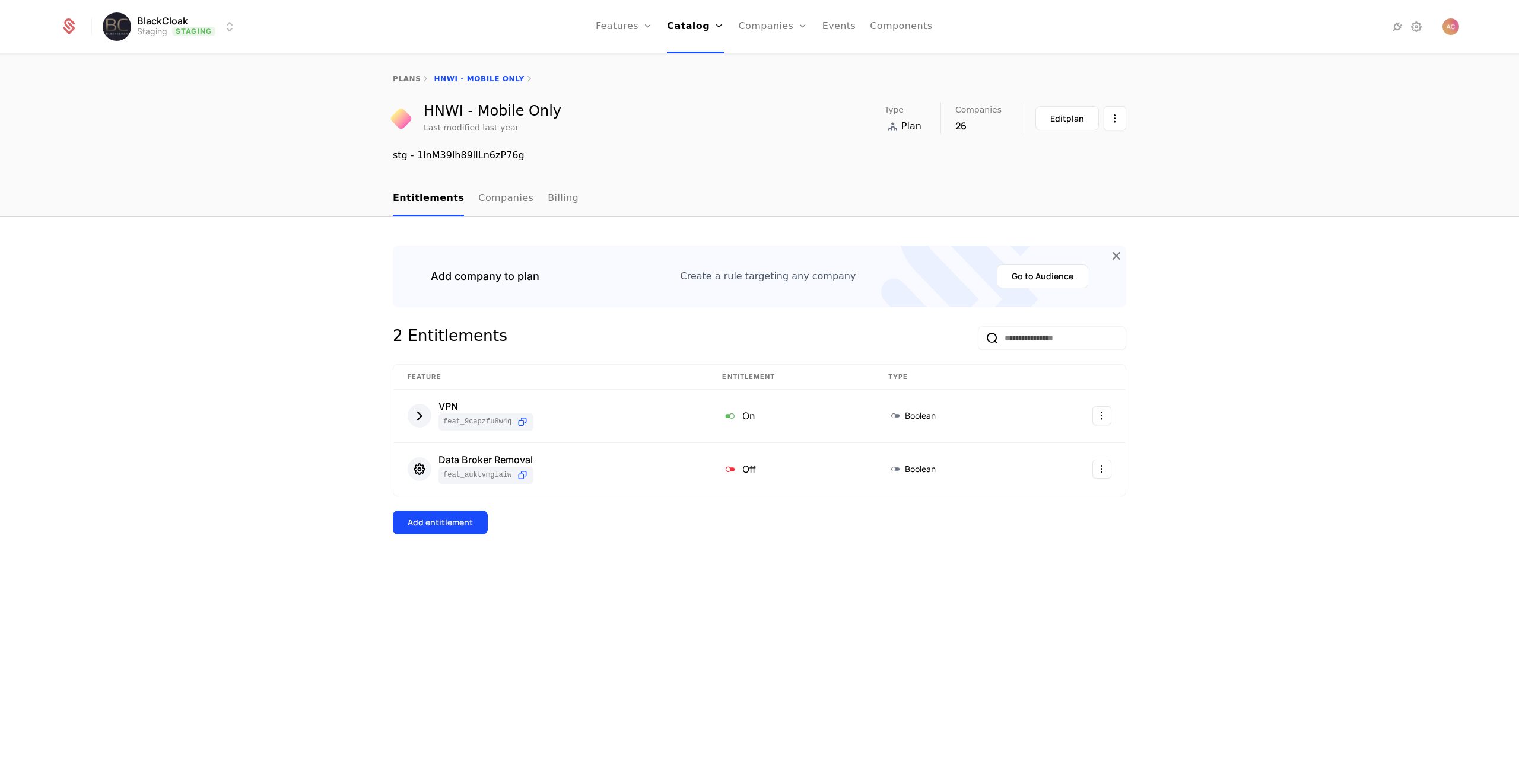
click at [1026, 279] on button "Go to Audience" at bounding box center [1042, 276] width 92 height 24
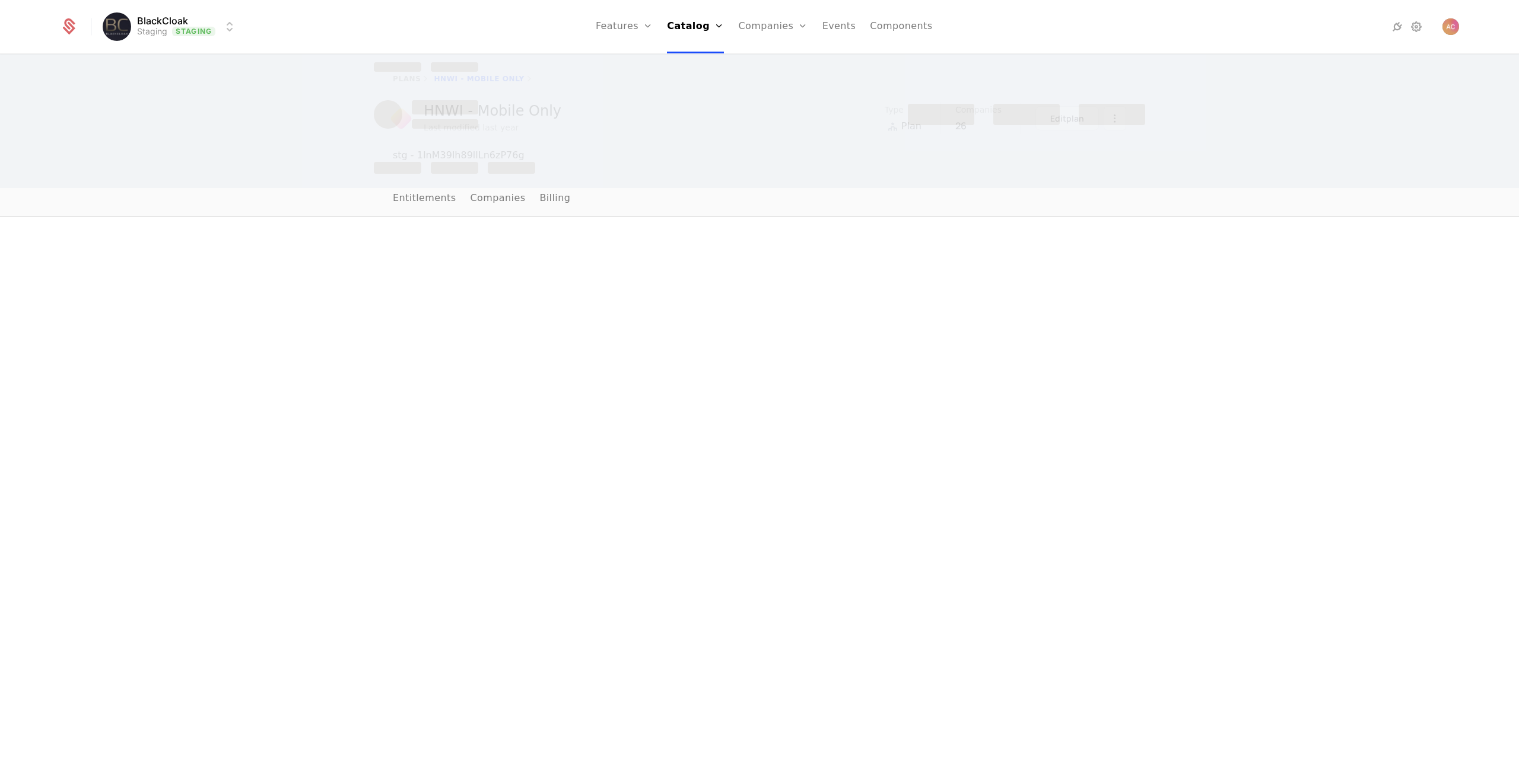
click at [436, 79] on div at bounding box center [760, 118] width 771 height 140
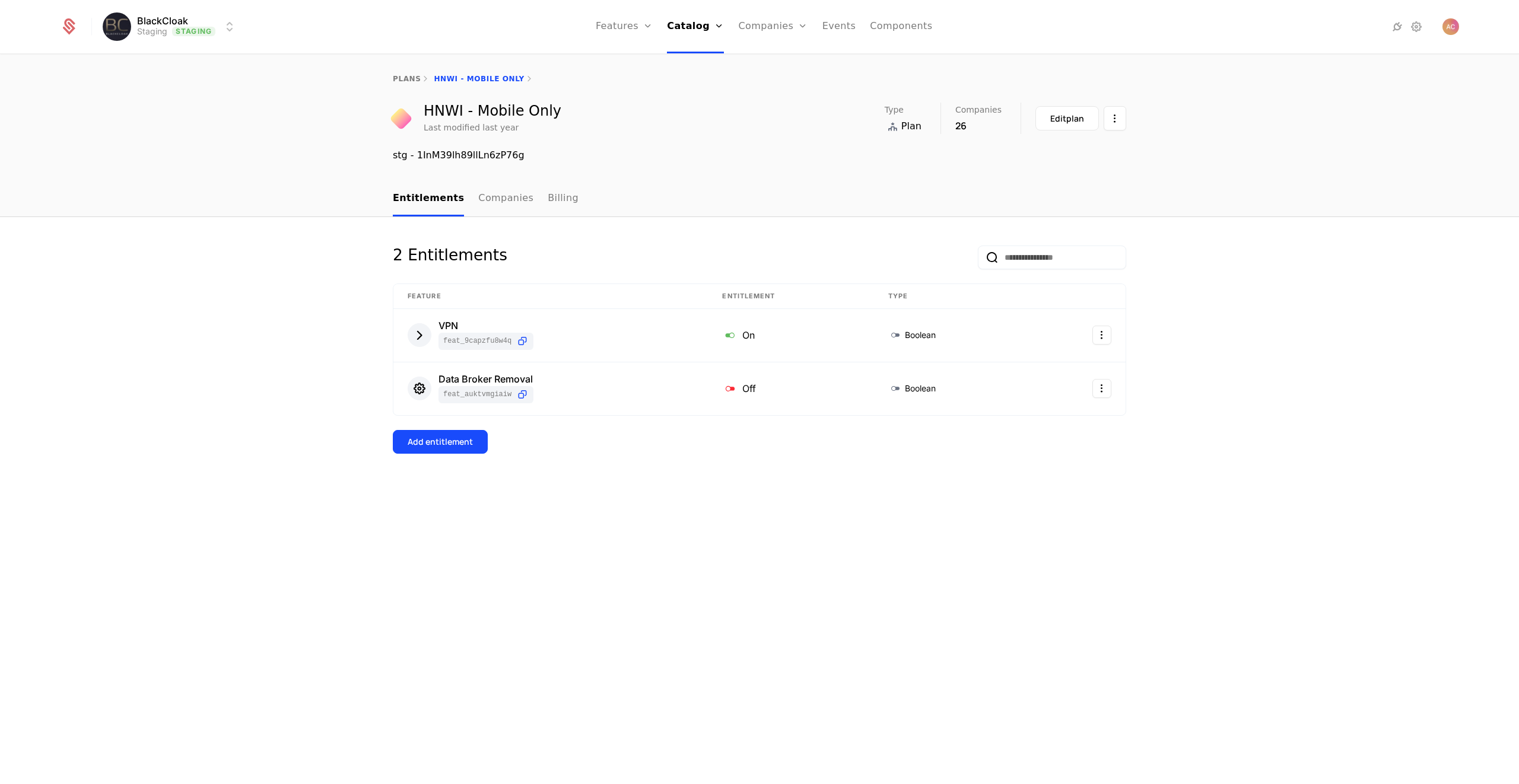
click at [415, 76] on link "plans" at bounding box center [406, 79] width 28 height 8
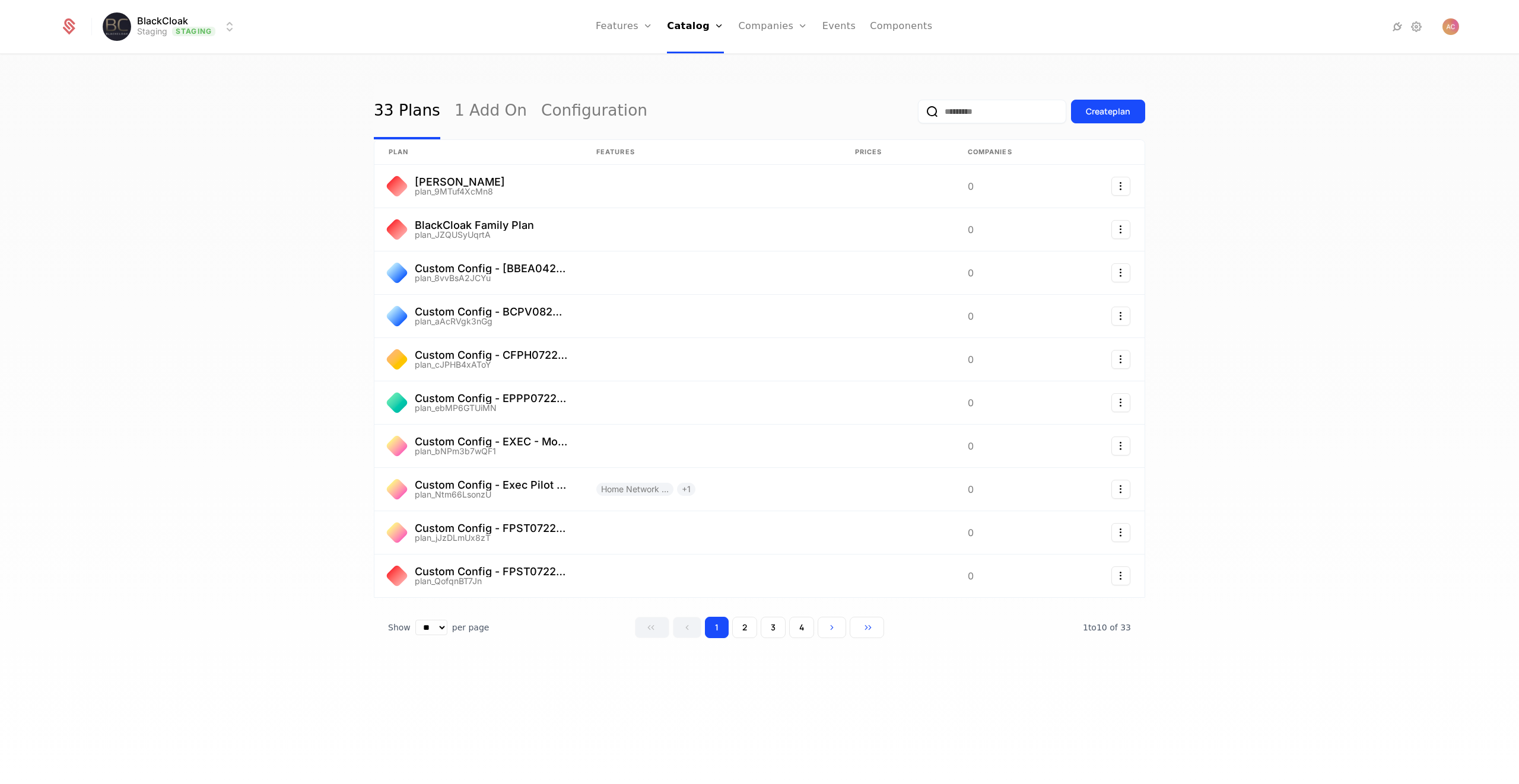
click at [985, 120] on input "email" at bounding box center [991, 111] width 149 height 24
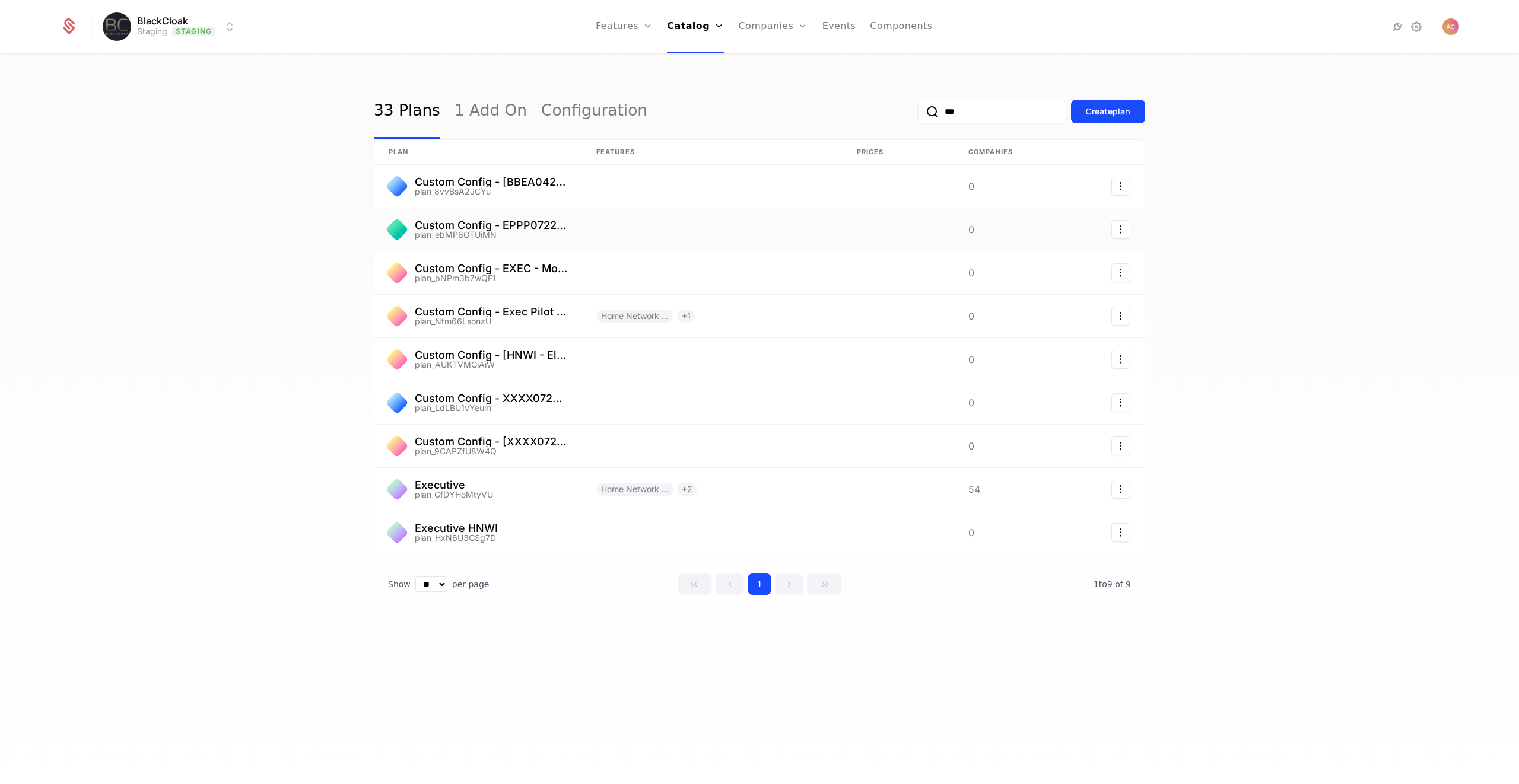
type input "***"
click at [522, 220] on link at bounding box center [478, 229] width 207 height 42
click at [440, 488] on link at bounding box center [478, 489] width 207 height 42
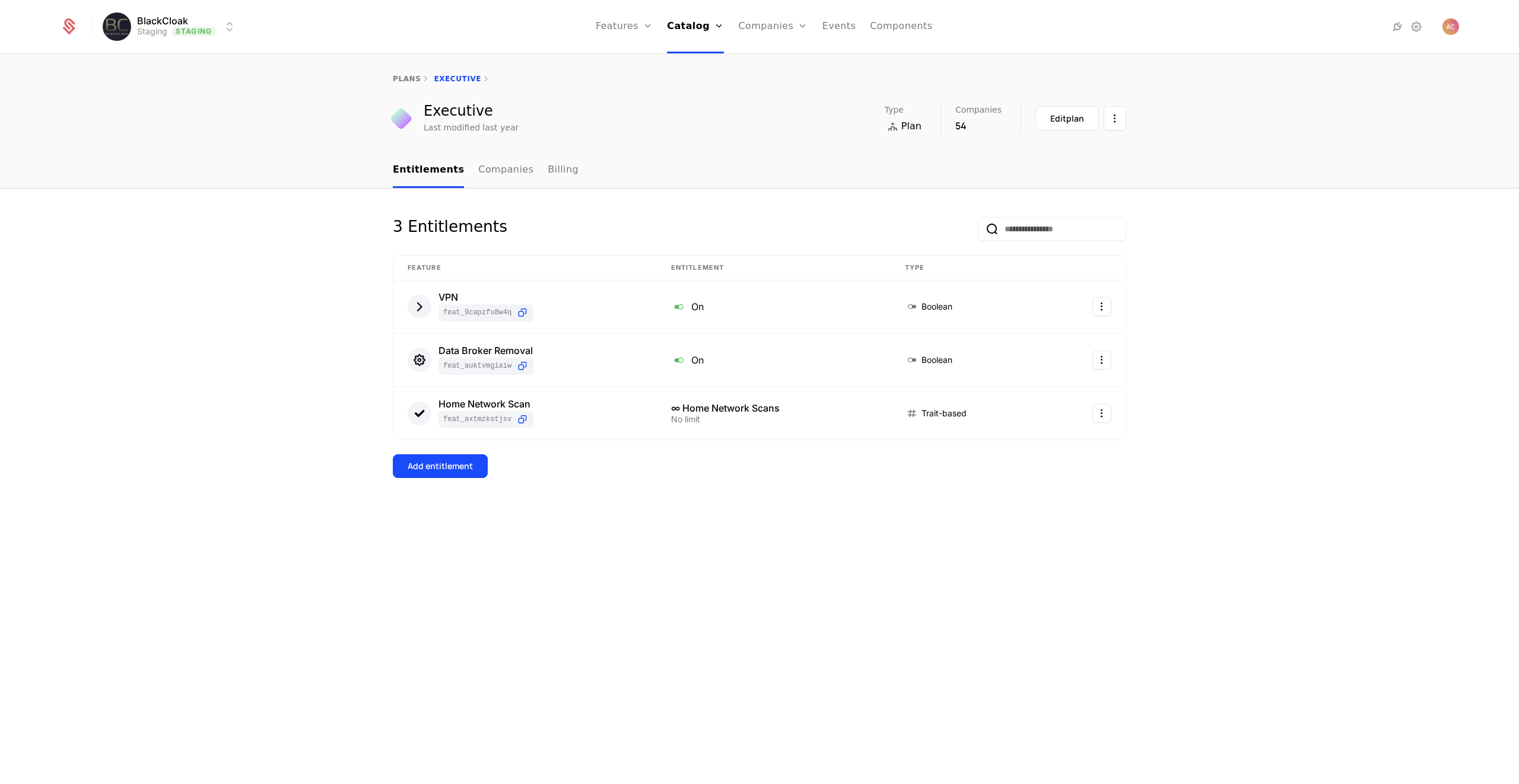
click at [501, 172] on link "Companies" at bounding box center [505, 170] width 55 height 35
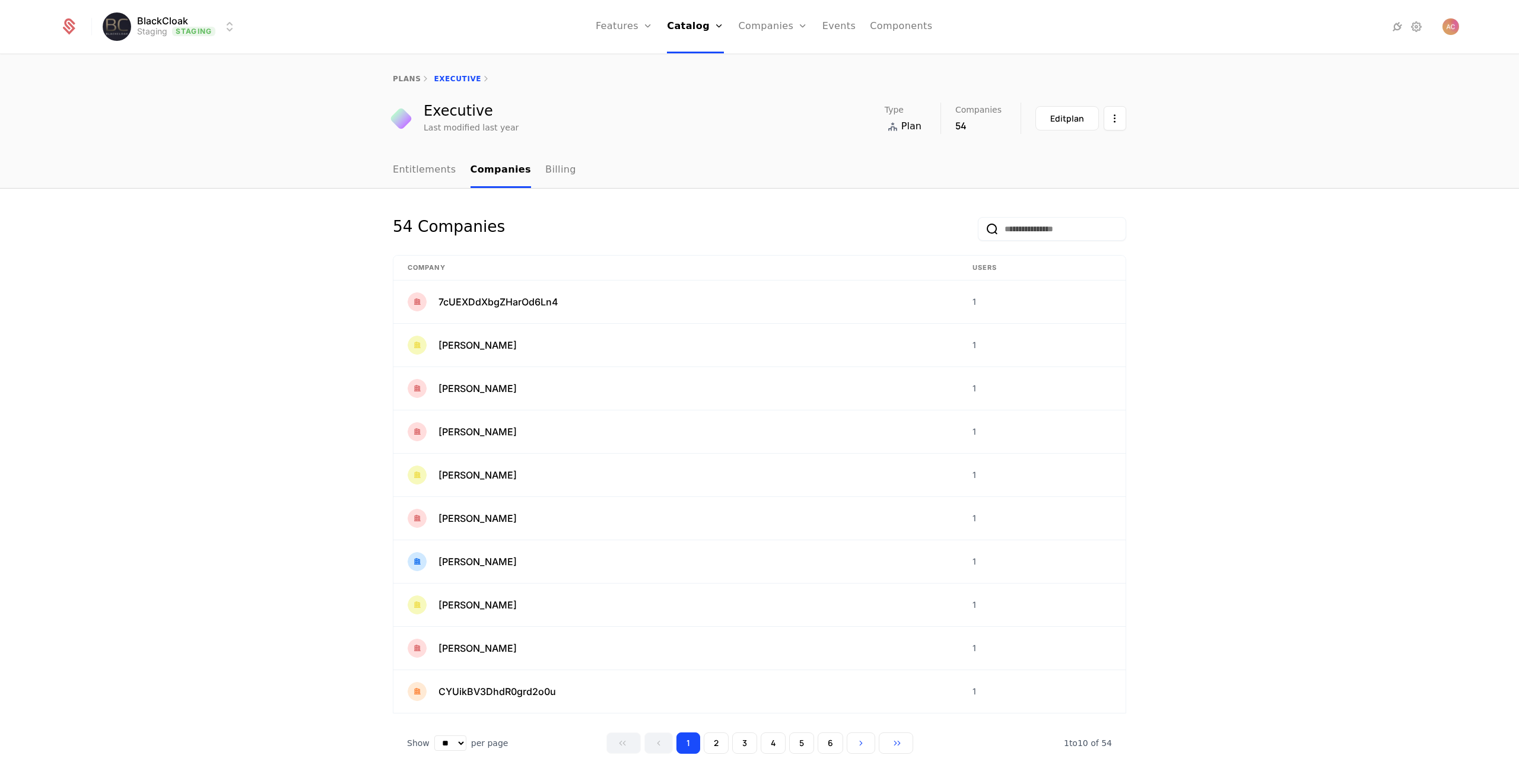
click at [545, 168] on link "Billing" at bounding box center [561, 170] width 31 height 35
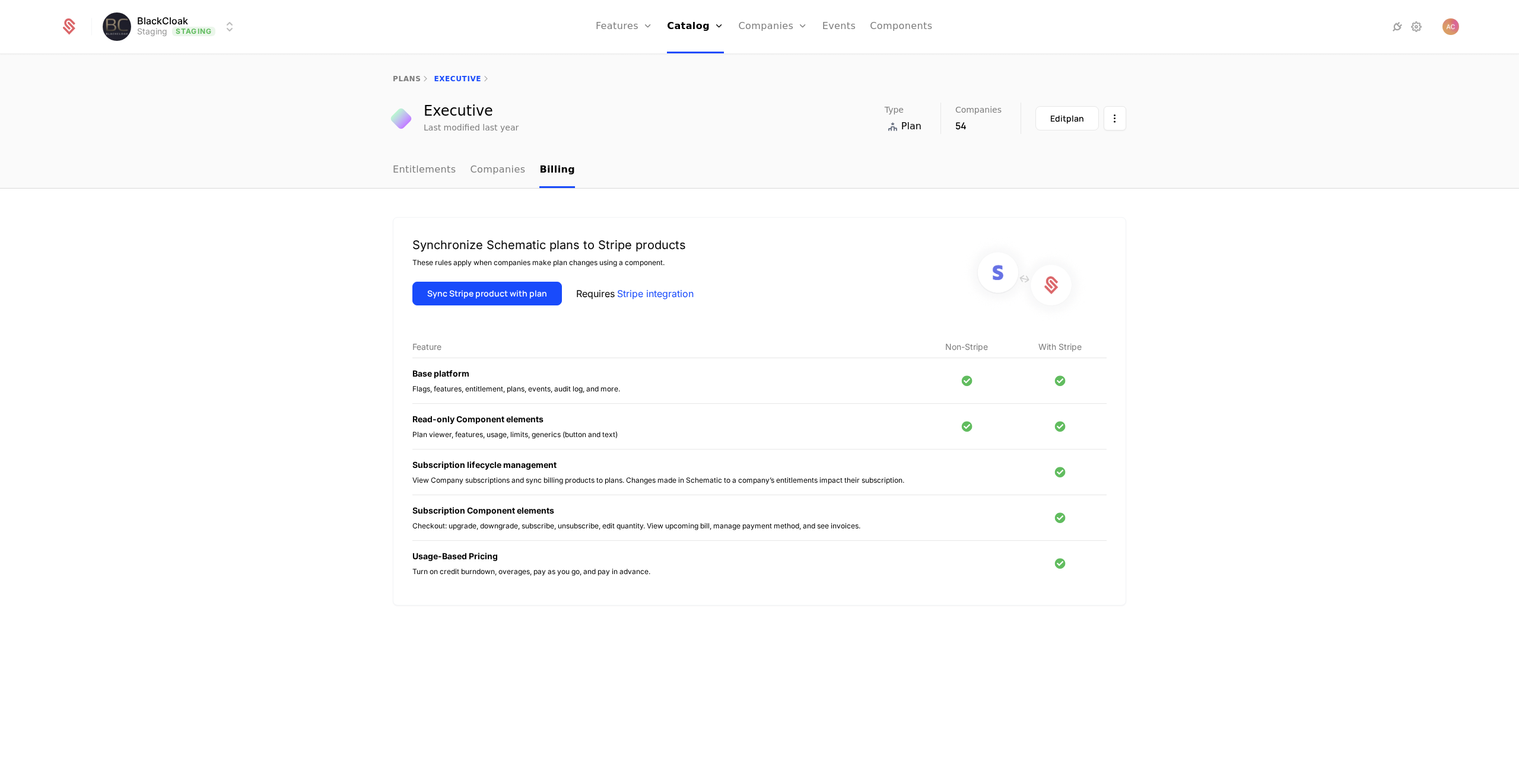
click at [492, 169] on link "Companies" at bounding box center [498, 170] width 55 height 35
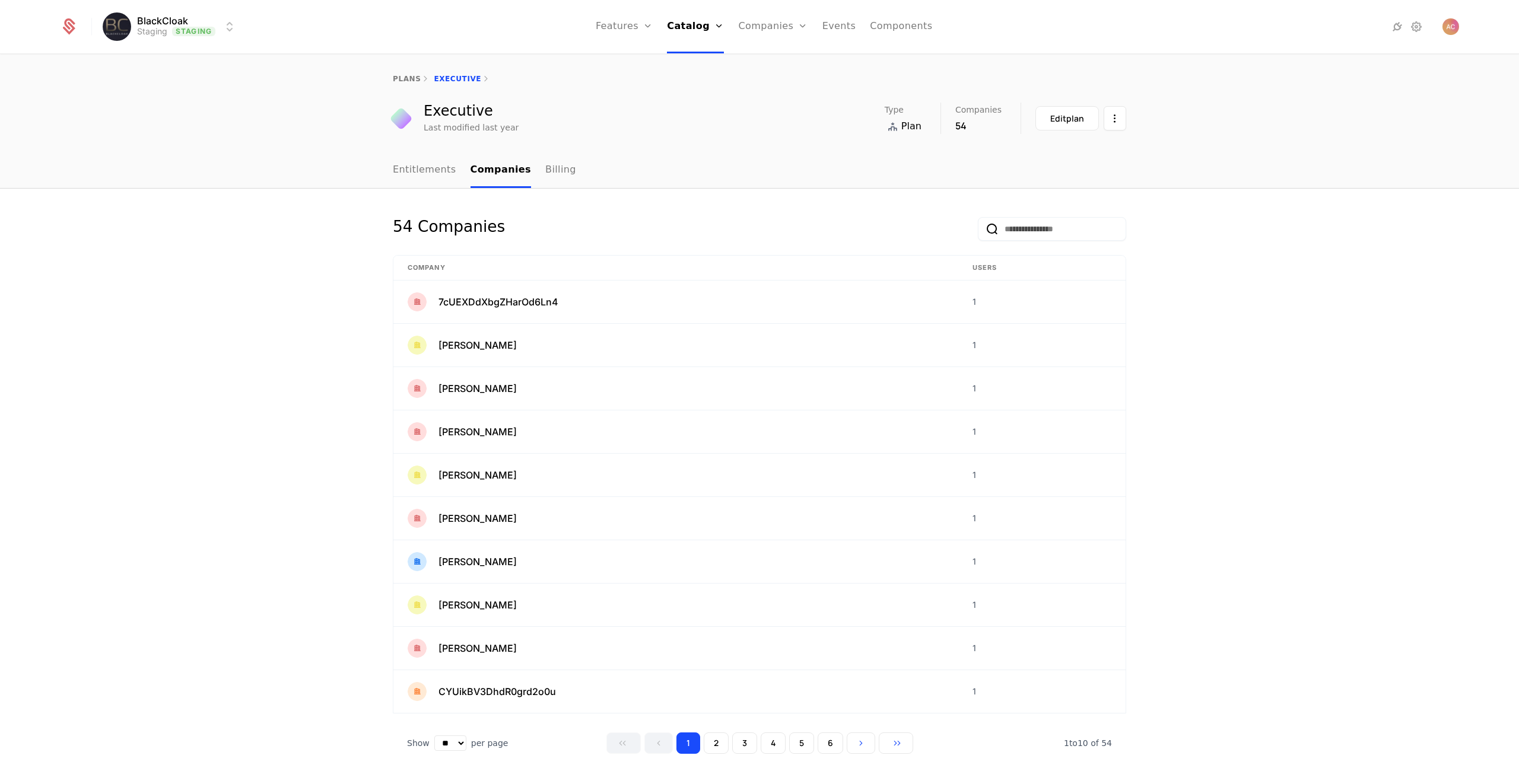
click at [422, 171] on link "Entitlements" at bounding box center [424, 170] width 64 height 35
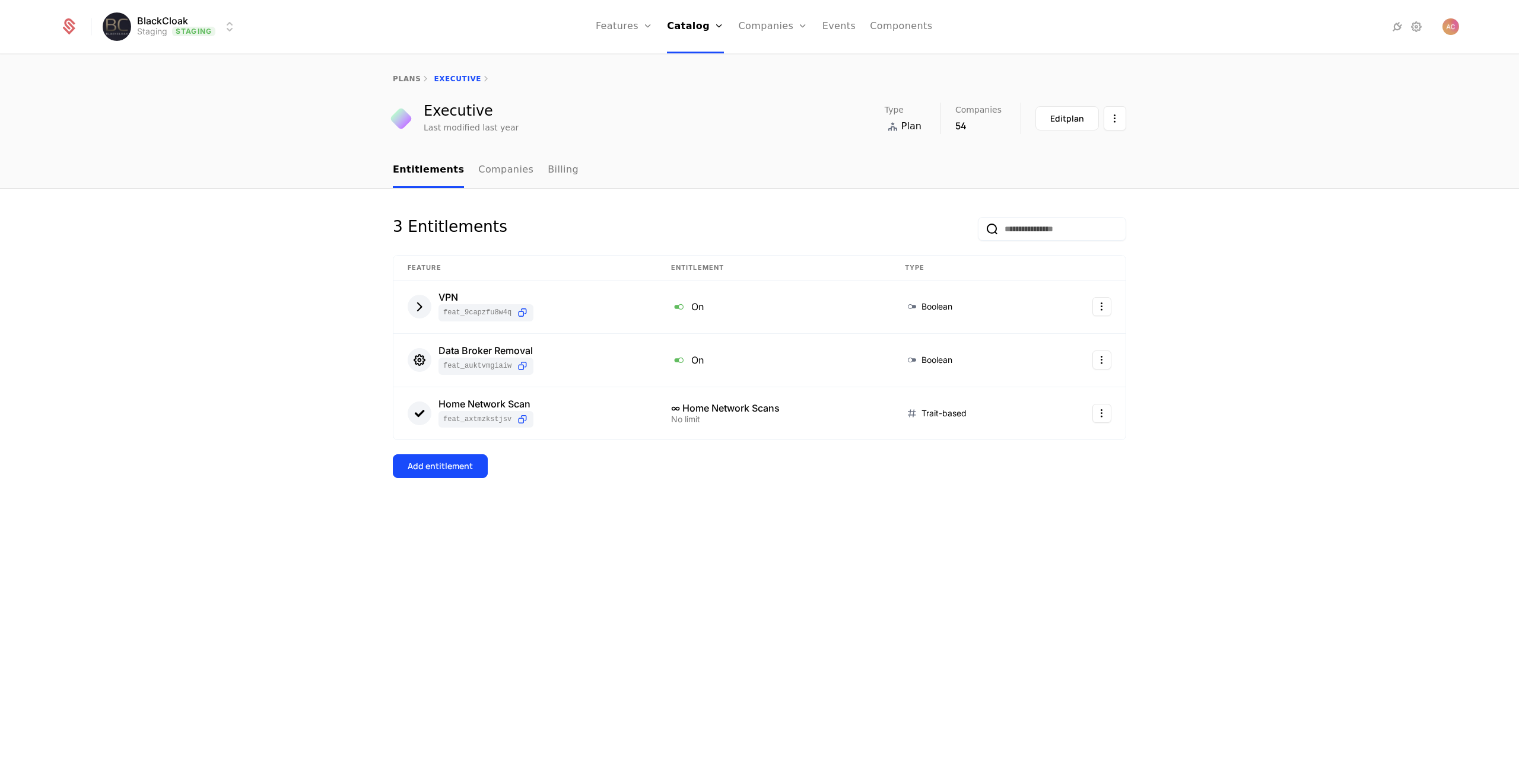
click at [1044, 121] on button "Edit plan" at bounding box center [1067, 118] width 64 height 25
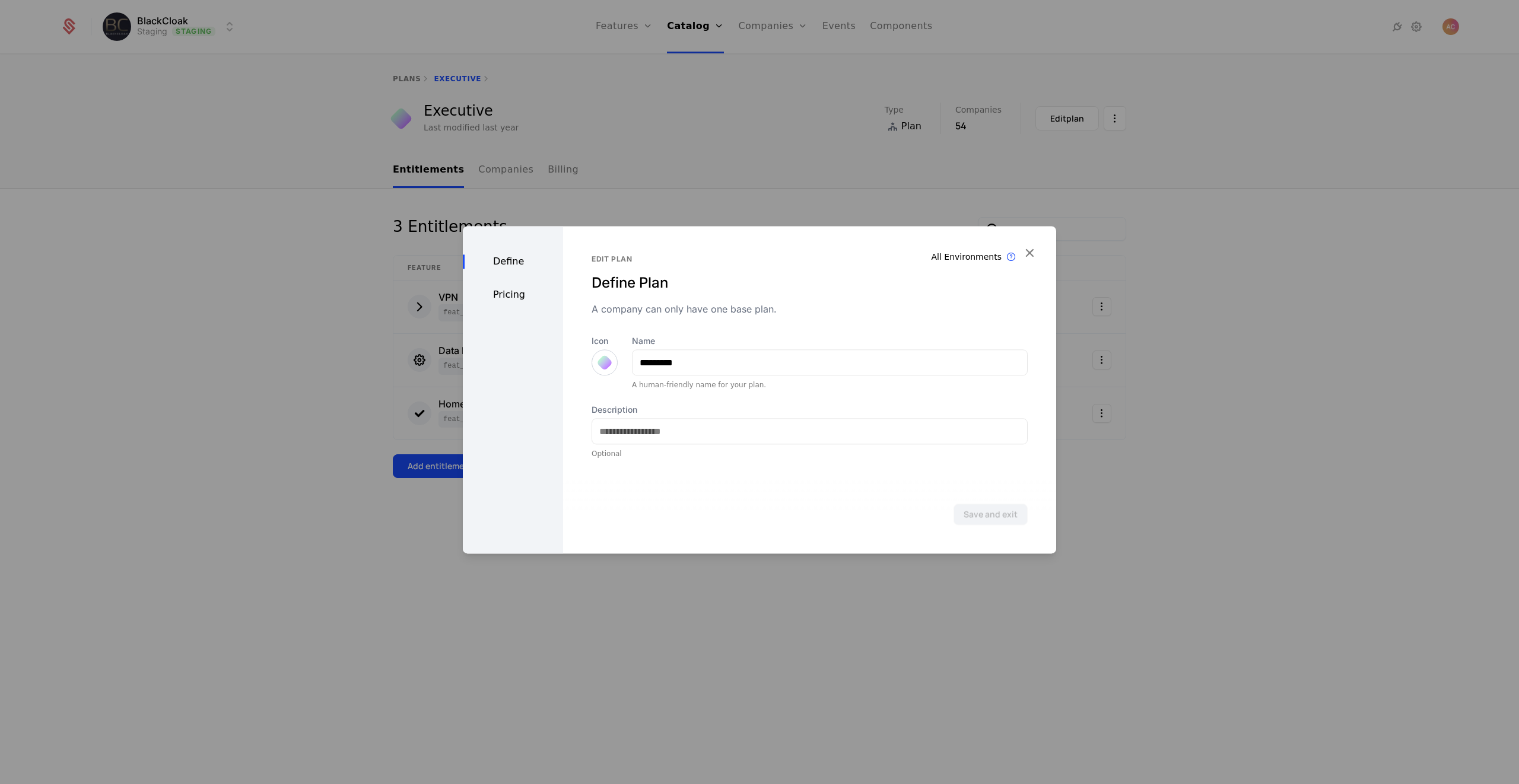
click at [1034, 251] on icon "button" at bounding box center [1030, 252] width 15 height 15
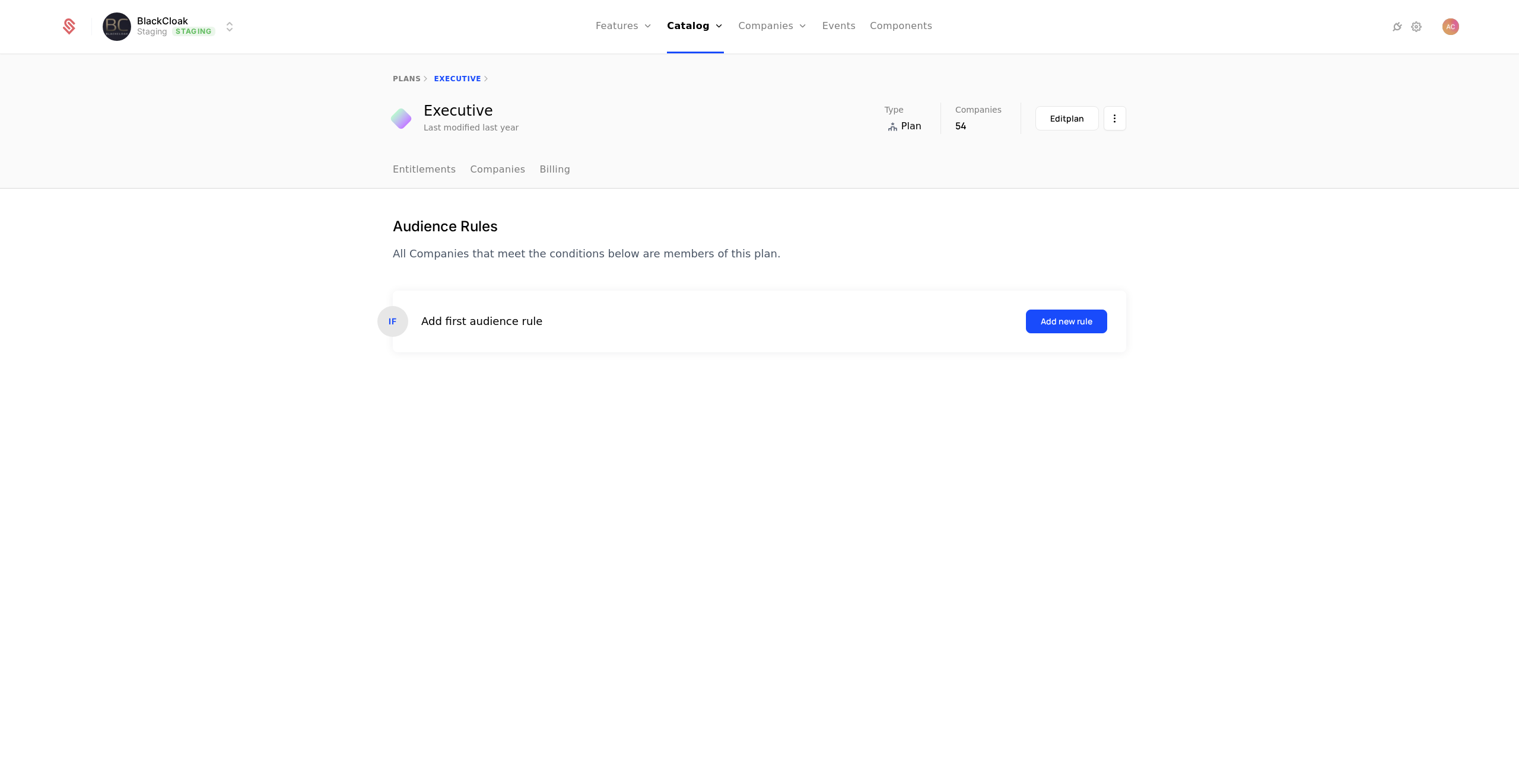
click at [1061, 330] on button "Add new rule" at bounding box center [1066, 322] width 82 height 24
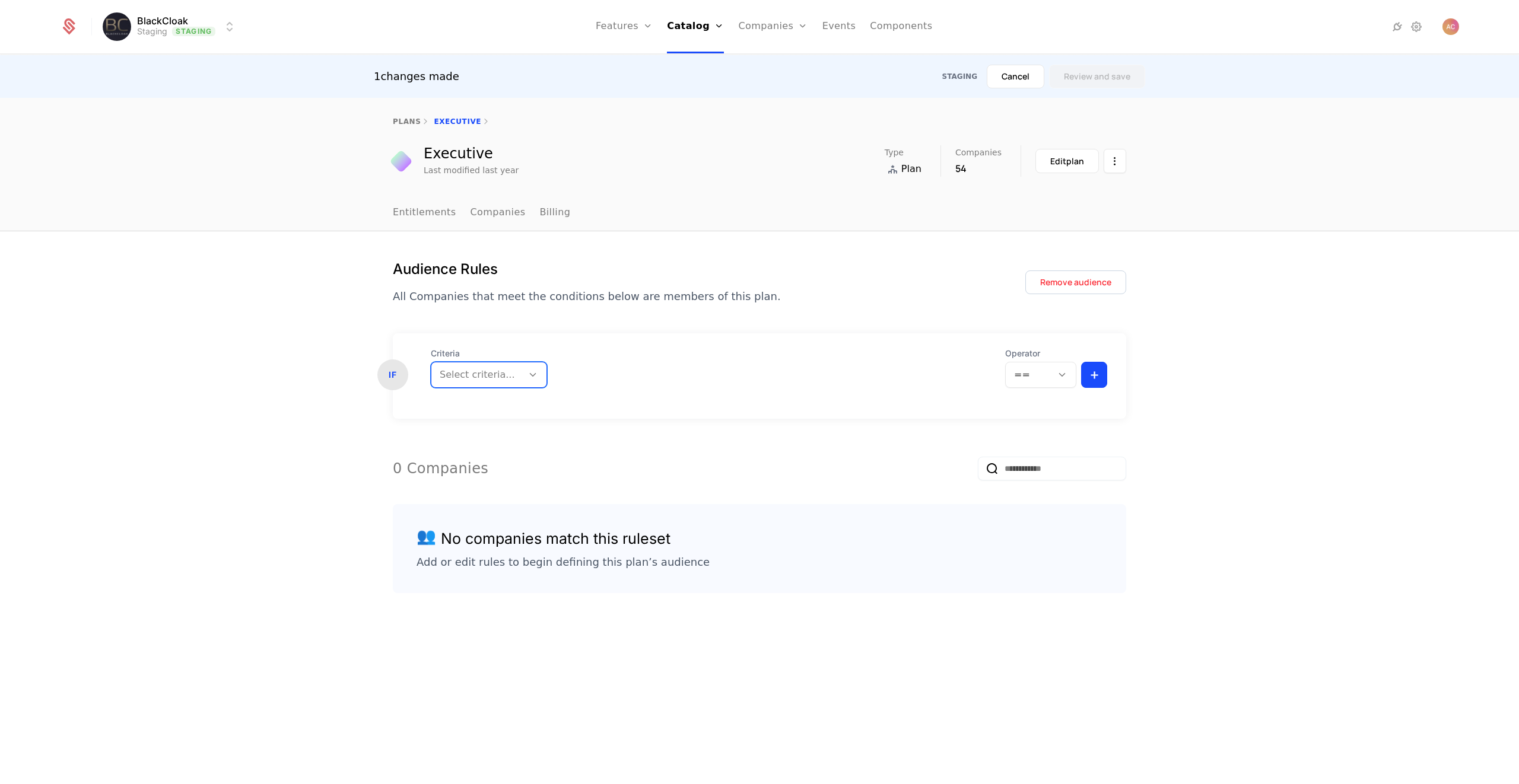
click at [477, 375] on div at bounding box center [477, 375] width 75 height 17
click at [469, 418] on div "Trait" at bounding box center [485, 426] width 109 height 20
click at [554, 382] on div at bounding box center [731, 375] width 423 height 17
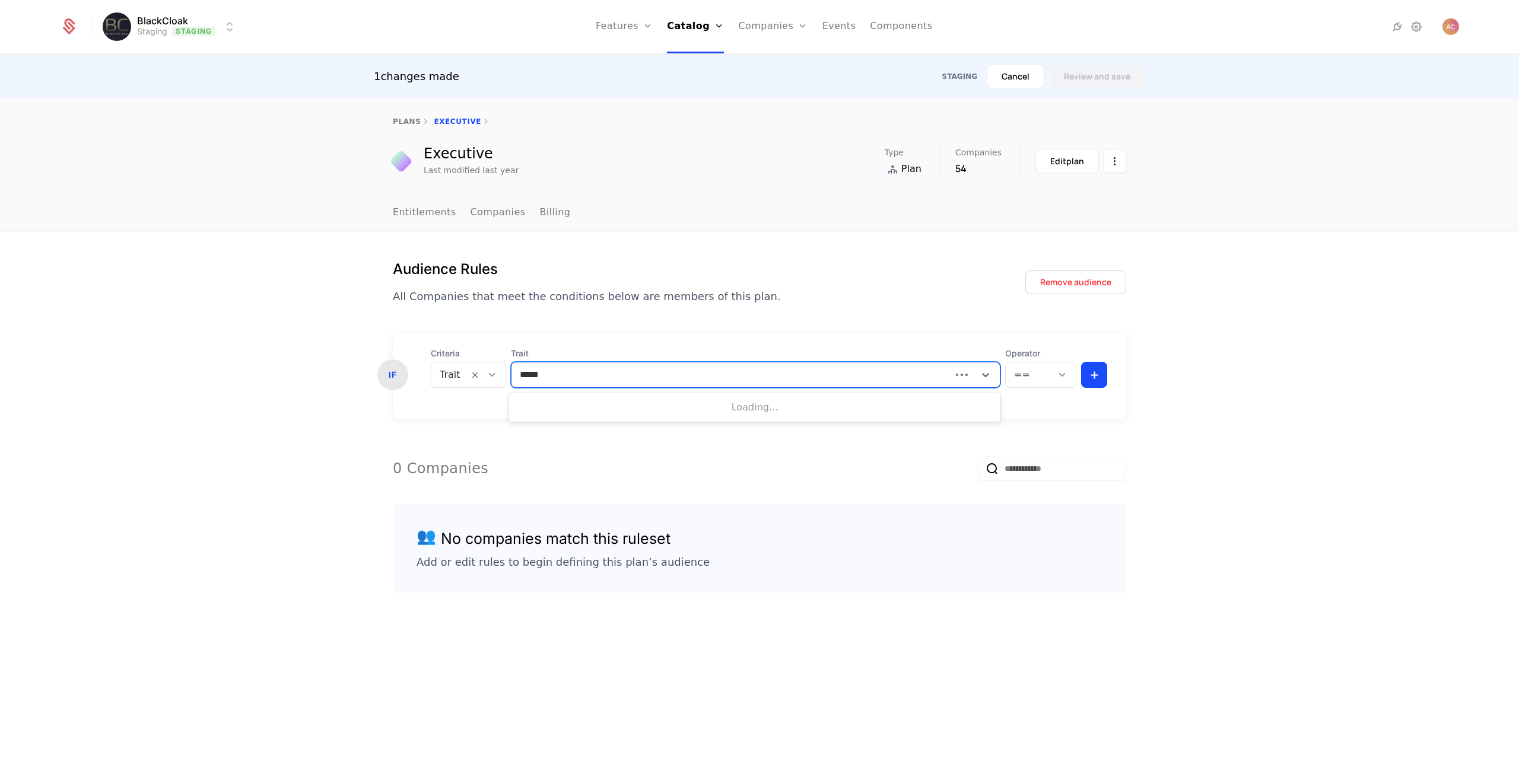
type input "******"
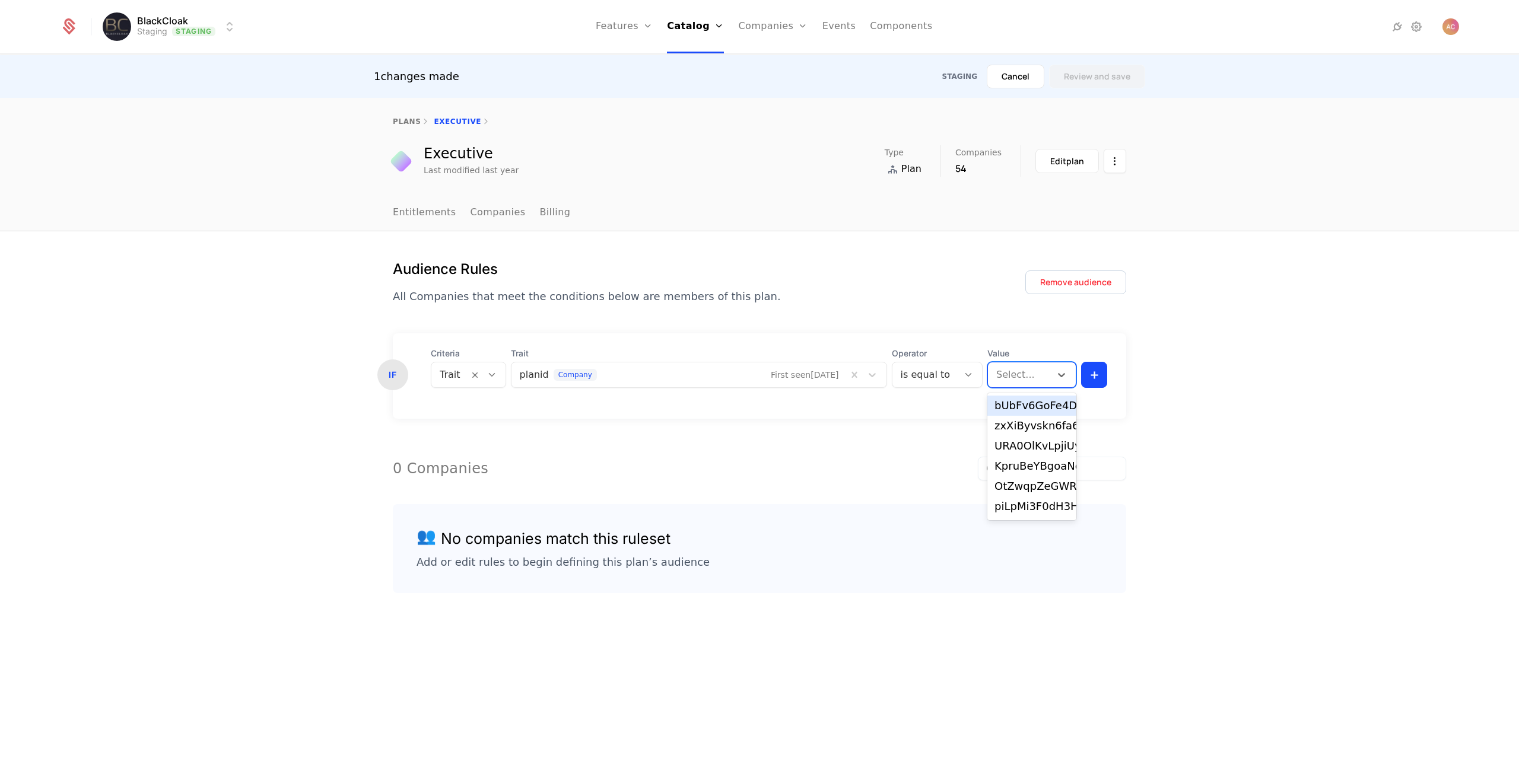
click at [1030, 377] on div at bounding box center [1019, 375] width 46 height 17
